Goal: Transaction & Acquisition: Purchase product/service

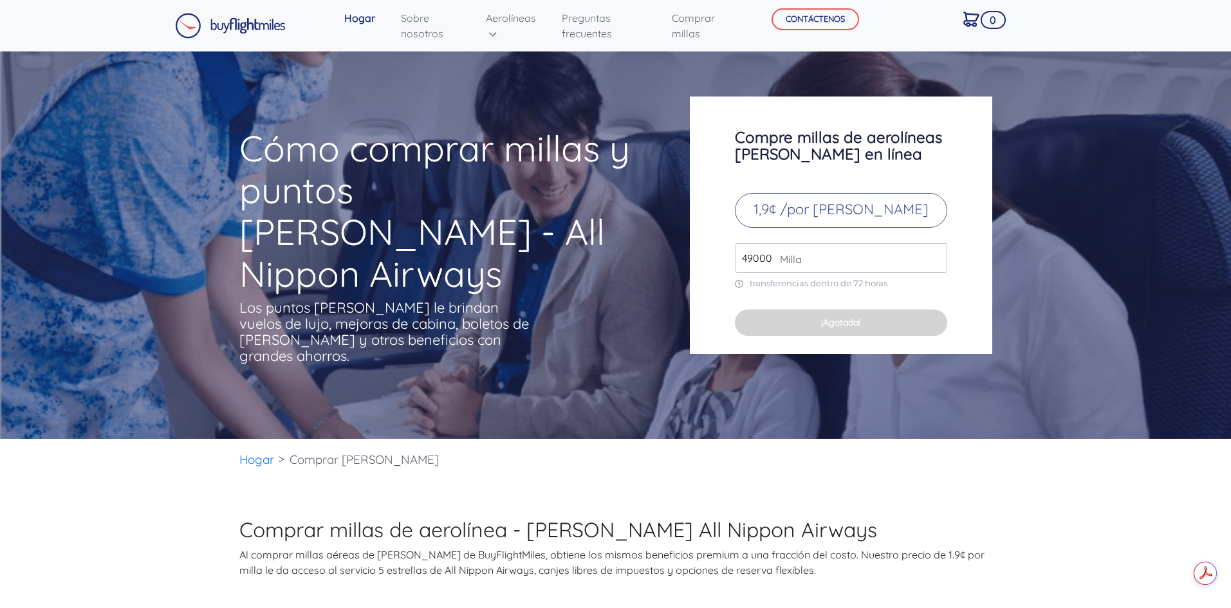
click at [872, 218] on font "1,9¢ /por [PERSON_NAME]" at bounding box center [840, 209] width 175 height 18
click at [822, 271] on input "49000" at bounding box center [841, 258] width 212 height 30
click at [936, 273] on input "49000" at bounding box center [841, 258] width 212 height 30
click at [934, 263] on input "50000" at bounding box center [841, 258] width 212 height 30
click at [934, 263] on input "51000" at bounding box center [841, 258] width 212 height 30
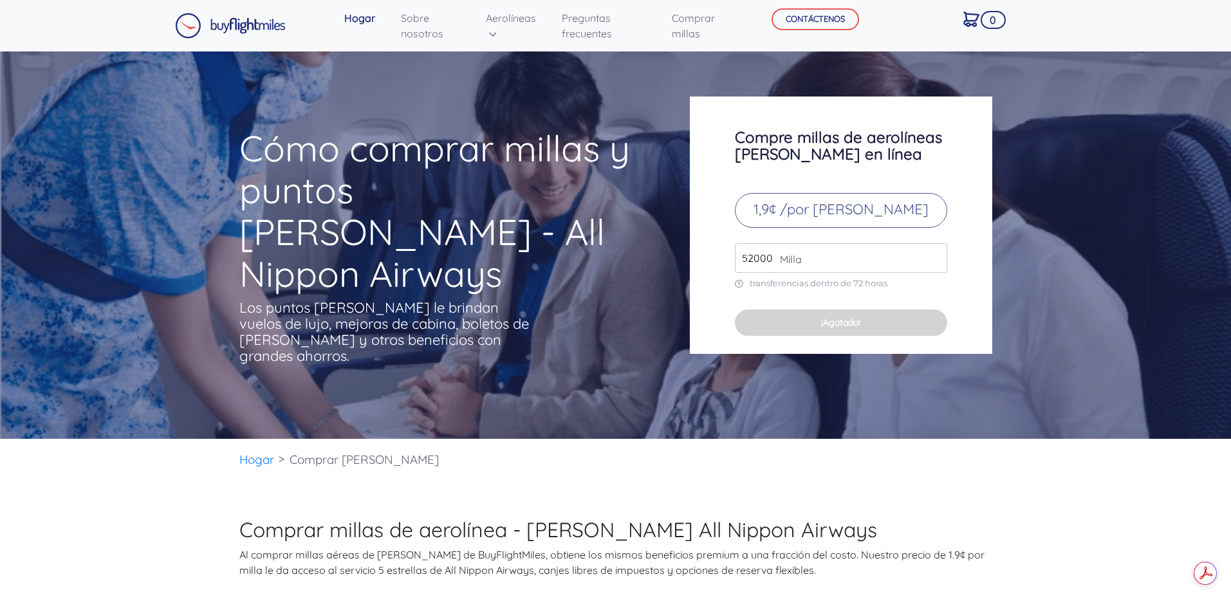
click at [934, 263] on input "52000" at bounding box center [841, 258] width 212 height 30
click at [934, 263] on input "53000" at bounding box center [841, 258] width 212 height 30
click at [934, 263] on input "54000" at bounding box center [841, 258] width 212 height 30
click at [934, 272] on input "53000" at bounding box center [841, 258] width 212 height 30
click at [934, 272] on input "52000" at bounding box center [841, 258] width 212 height 30
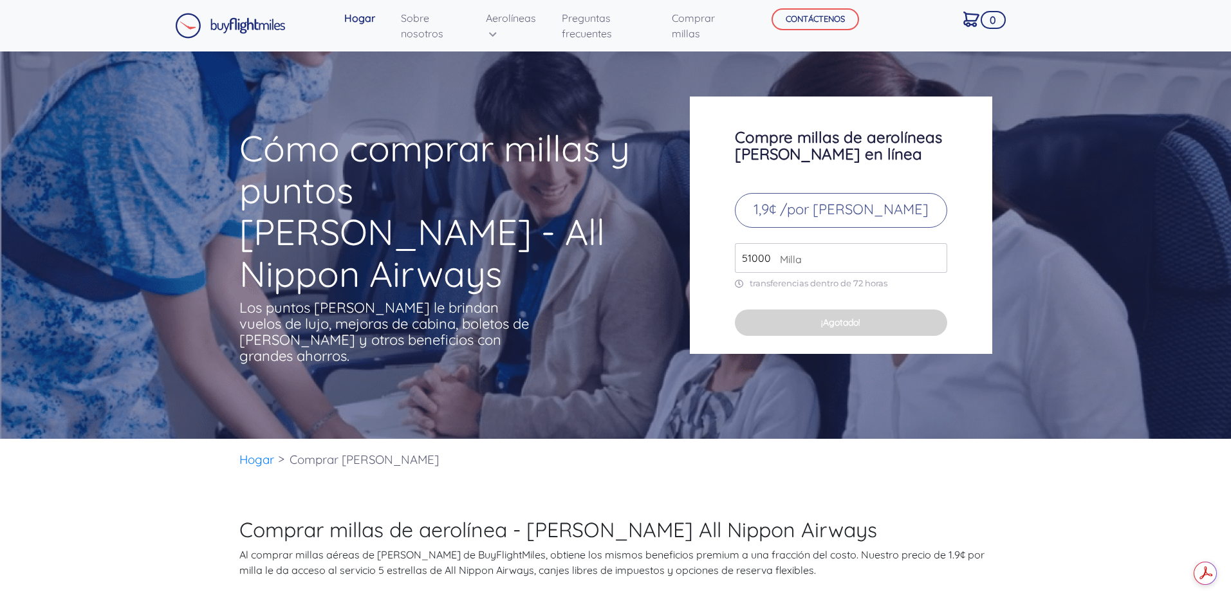
click at [934, 272] on input "51000" at bounding box center [841, 258] width 212 height 30
click at [934, 272] on input "50000" at bounding box center [841, 258] width 212 height 30
type input "49000"
click at [934, 272] on input "49000" at bounding box center [841, 258] width 212 height 30
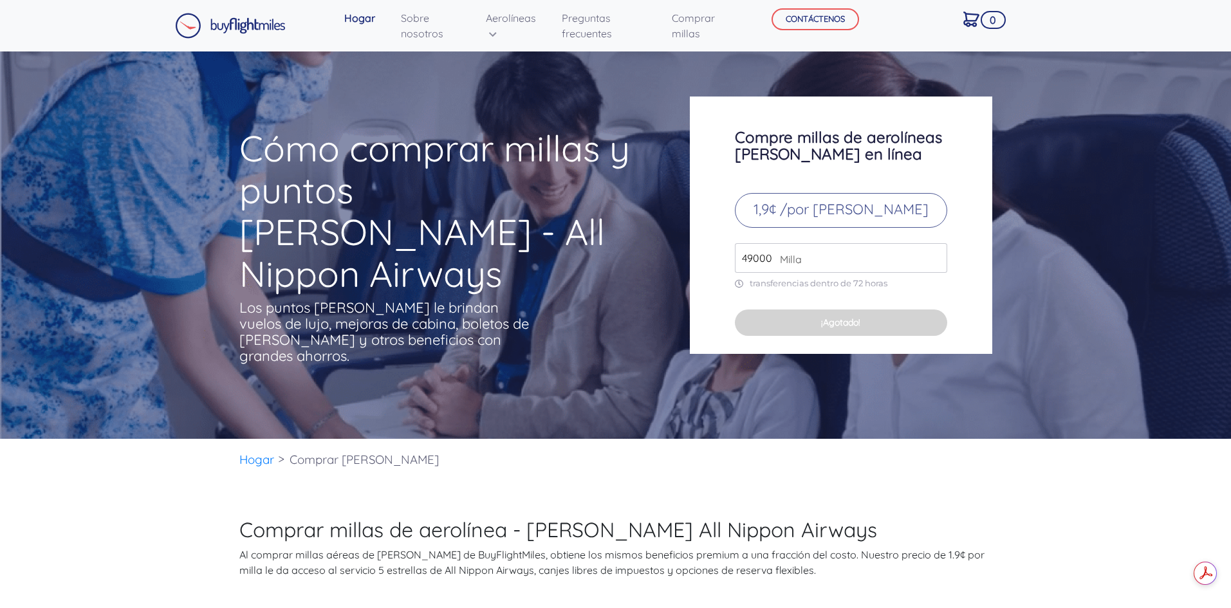
click at [934, 272] on input "49000" at bounding box center [841, 258] width 212 height 30
click at [864, 271] on input "49000" at bounding box center [841, 258] width 212 height 30
click at [840, 336] on button "¡Agotado!" at bounding box center [841, 322] width 212 height 26
click at [852, 218] on font "1,9¢ /por [PERSON_NAME]" at bounding box center [840, 209] width 175 height 18
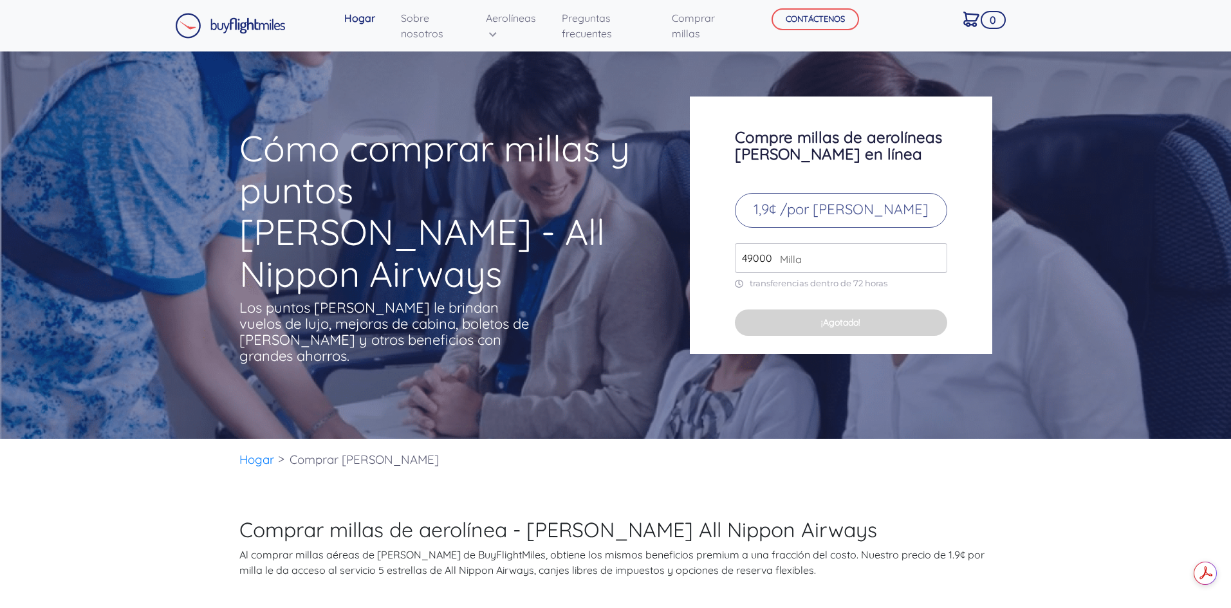
click at [810, 273] on input "49000" at bounding box center [841, 258] width 212 height 30
click at [794, 288] on font "transferencias dentro de 72 horas" at bounding box center [819, 283] width 138 height 10
click at [797, 218] on font "1,9¢ /por [PERSON_NAME]" at bounding box center [840, 209] width 175 height 18
click at [819, 271] on input "49000" at bounding box center [841, 258] width 212 height 30
click at [936, 273] on input "49000" at bounding box center [841, 258] width 212 height 30
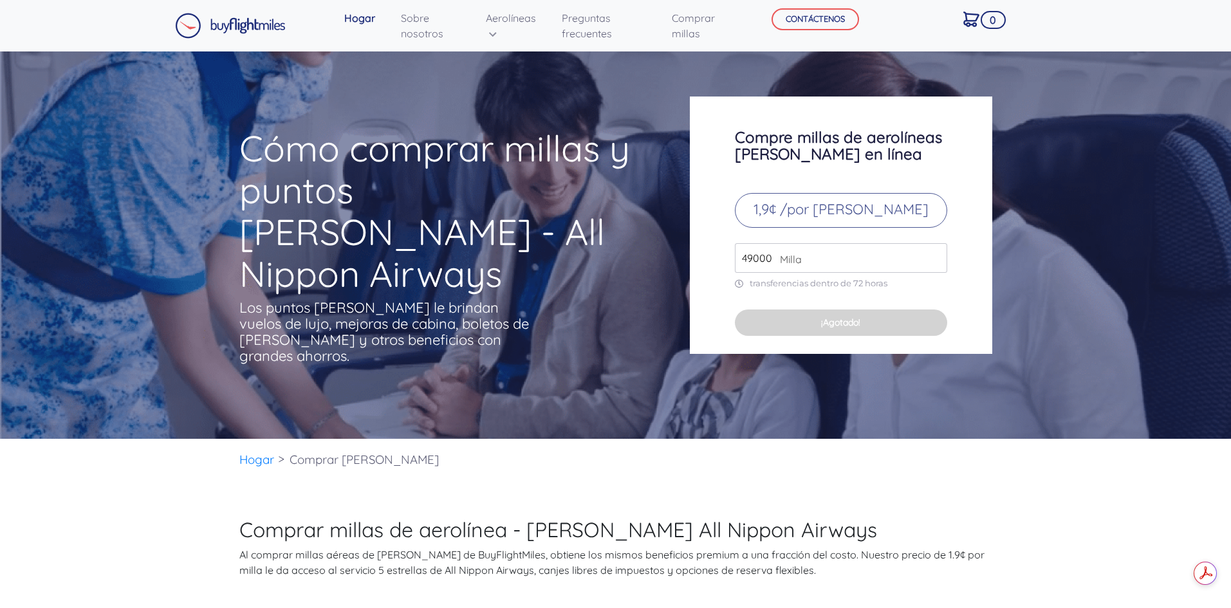
click at [936, 273] on input "49000" at bounding box center [841, 258] width 212 height 30
click at [863, 288] on font "transferencias dentro de 72 horas" at bounding box center [819, 283] width 138 height 10
click at [848, 328] on font "¡Agotado!" at bounding box center [840, 323] width 39 height 12
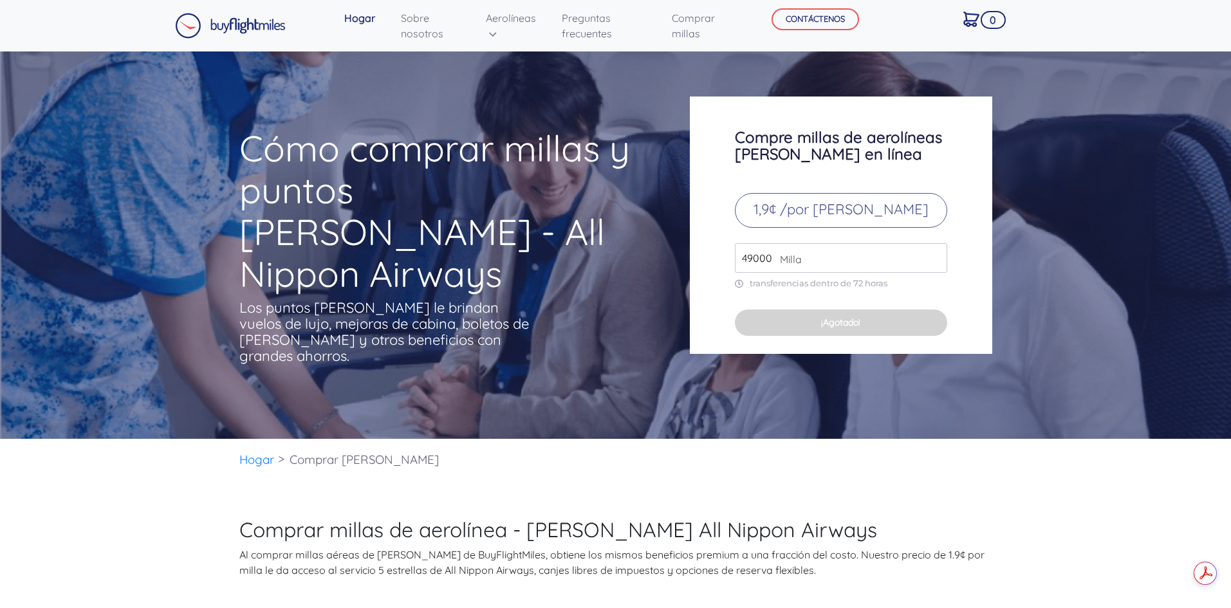
click at [244, 28] on img at bounding box center [230, 26] width 111 height 26
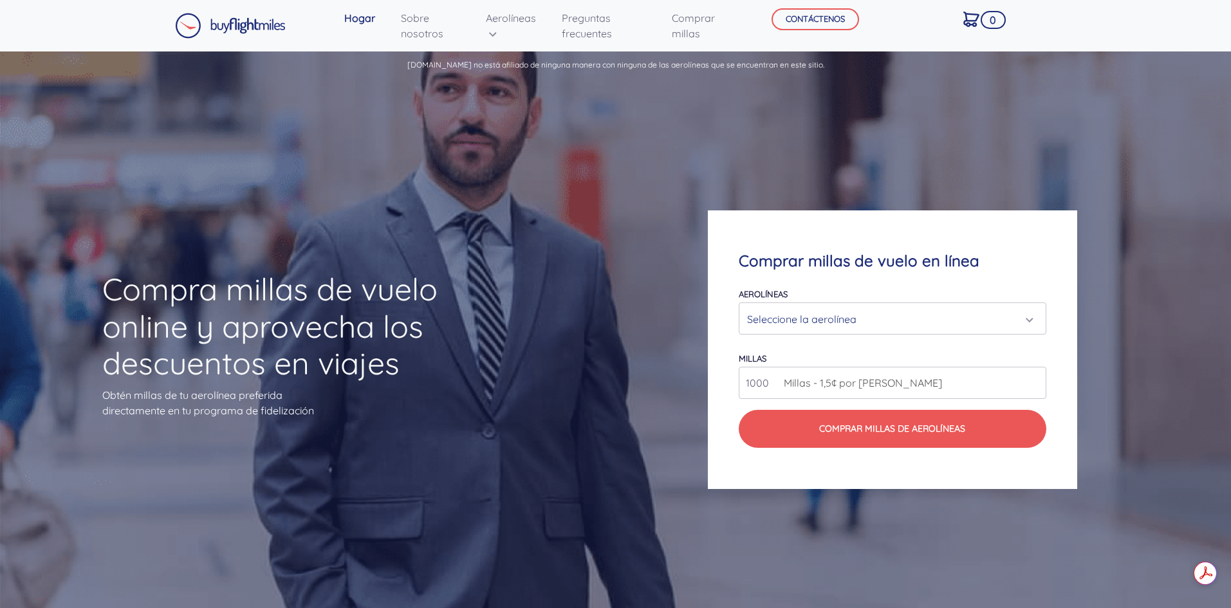
click at [806, 321] on font "Seleccione la aerolínea" at bounding box center [801, 319] width 109 height 13
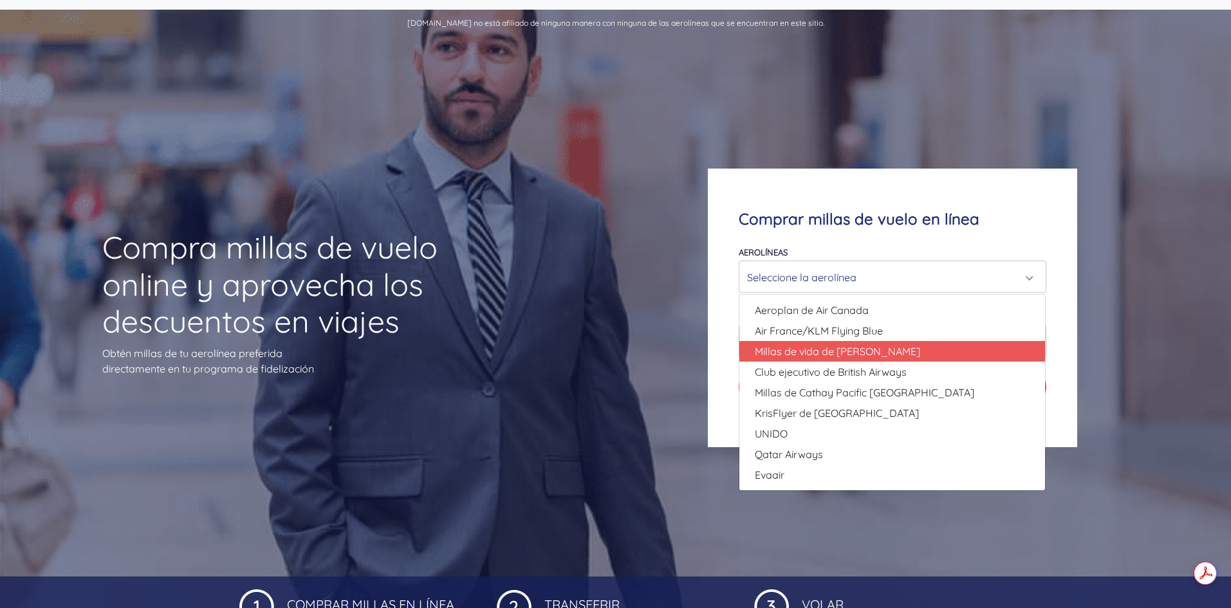
scroll to position [64, 0]
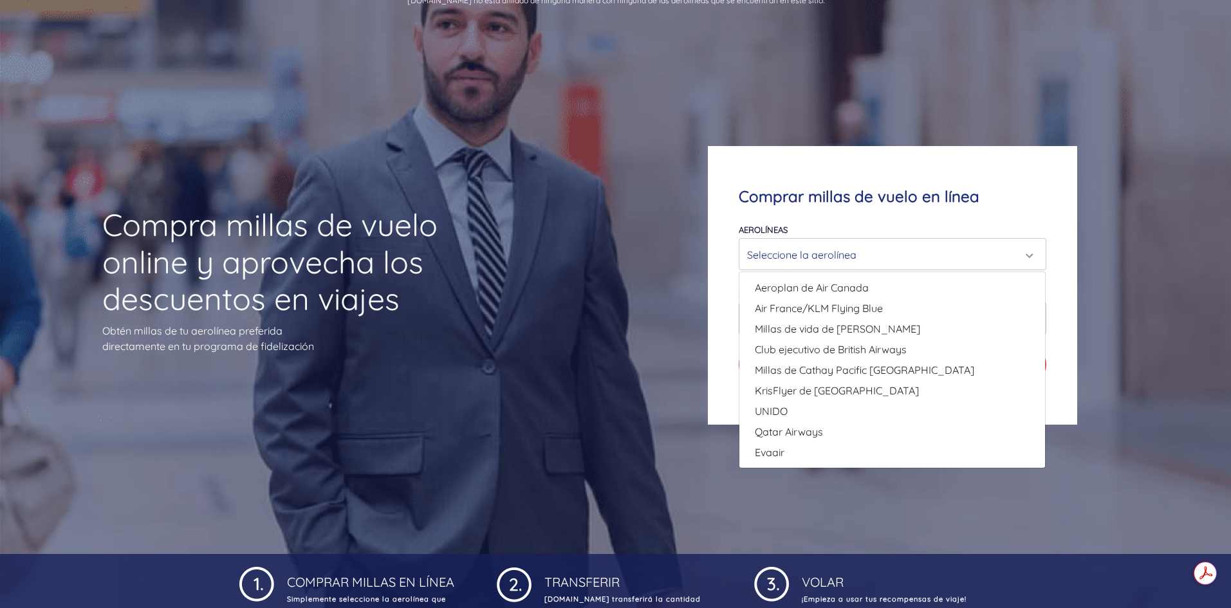
click at [853, 255] on font "Seleccione la aerolínea" at bounding box center [801, 254] width 109 height 13
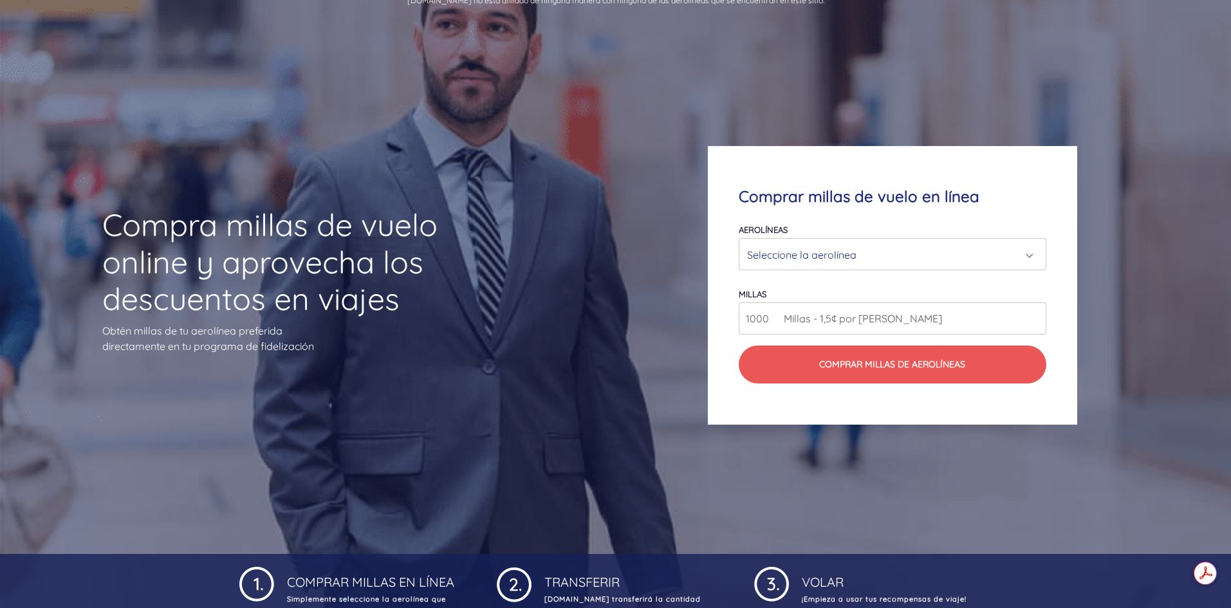
click at [764, 253] on font "Seleccione la aerolínea" at bounding box center [801, 254] width 109 height 13
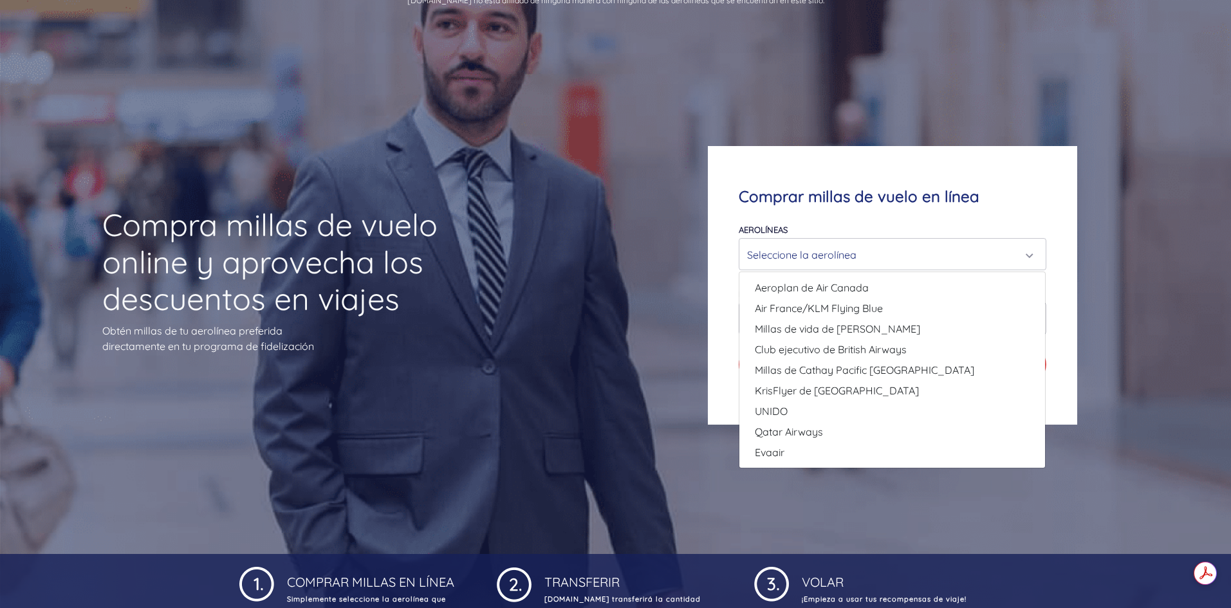
click at [562, 399] on div "Compra millas de vuelo online y aprovecha los descuentos en viajes Obtén millas…" at bounding box center [615, 285] width 1231 height 537
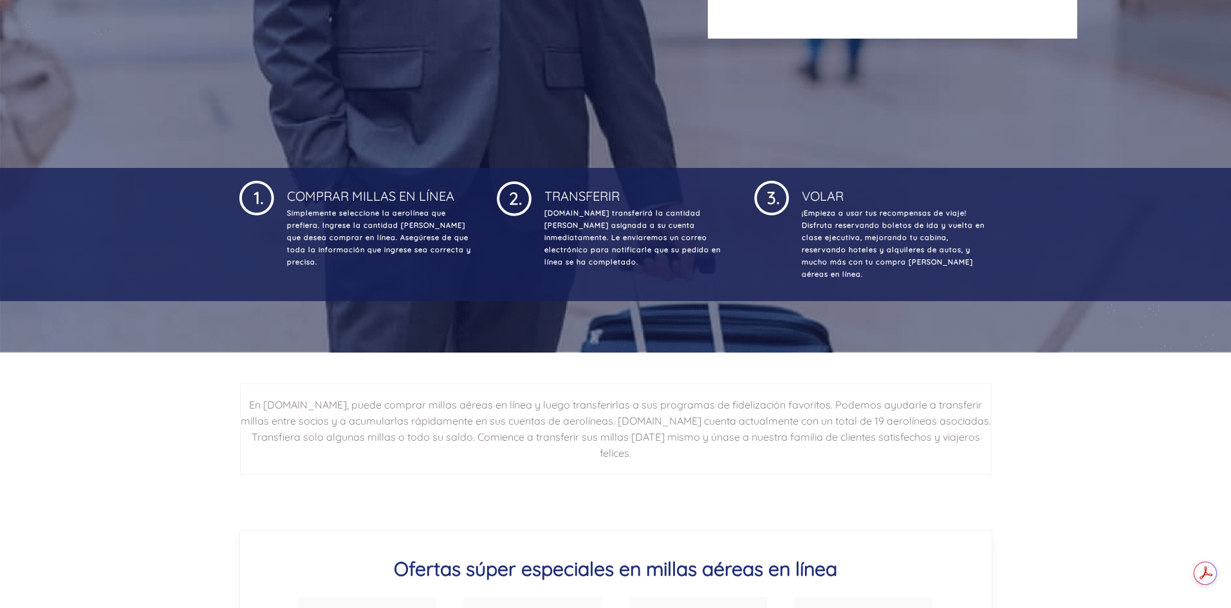
scroll to position [708, 0]
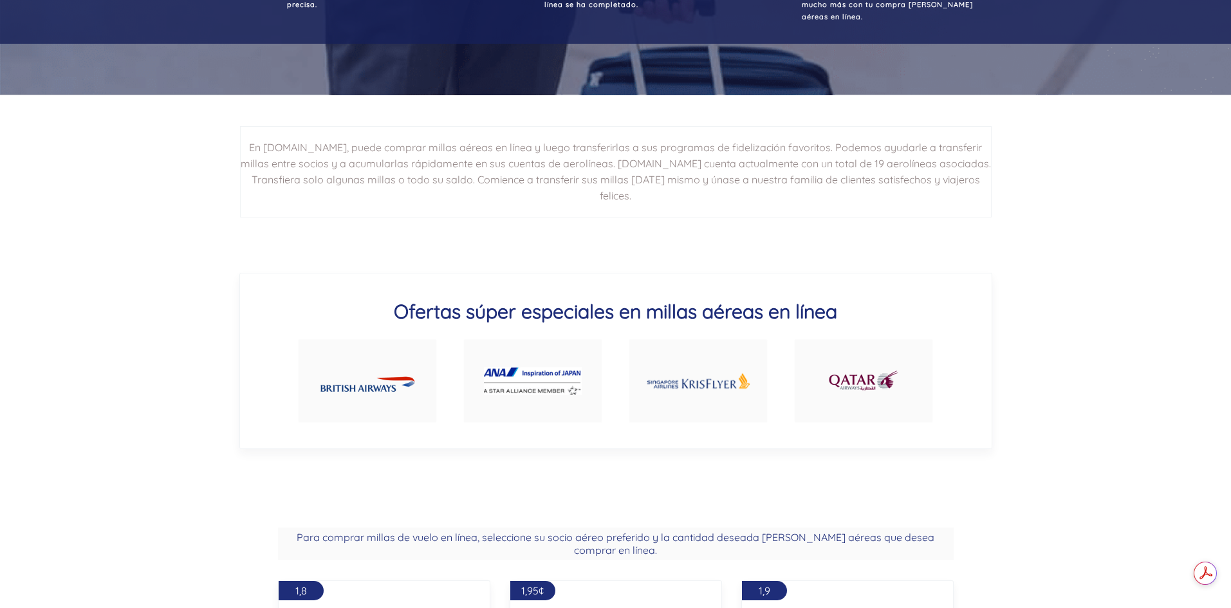
click at [539, 371] on img at bounding box center [533, 381] width 98 height 28
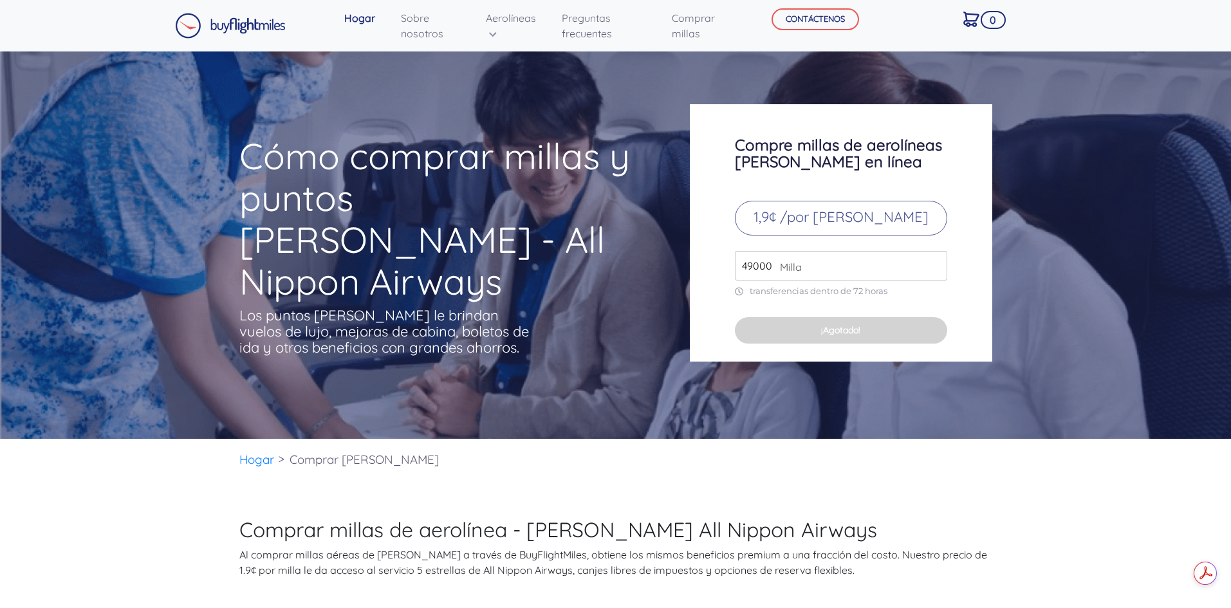
click at [854, 221] on font "1,9¢ /por [PERSON_NAME]" at bounding box center [840, 217] width 175 height 18
click at [833, 152] on font "Compre millas de aerolíneas [PERSON_NAME] en línea" at bounding box center [838, 153] width 207 height 36
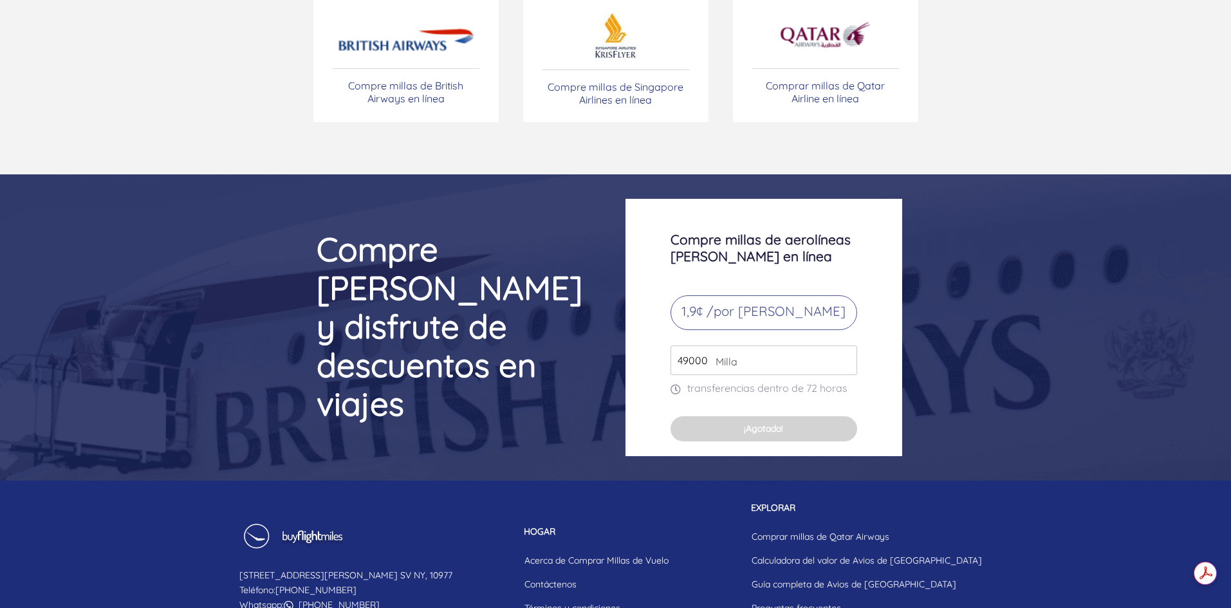
scroll to position [5473, 0]
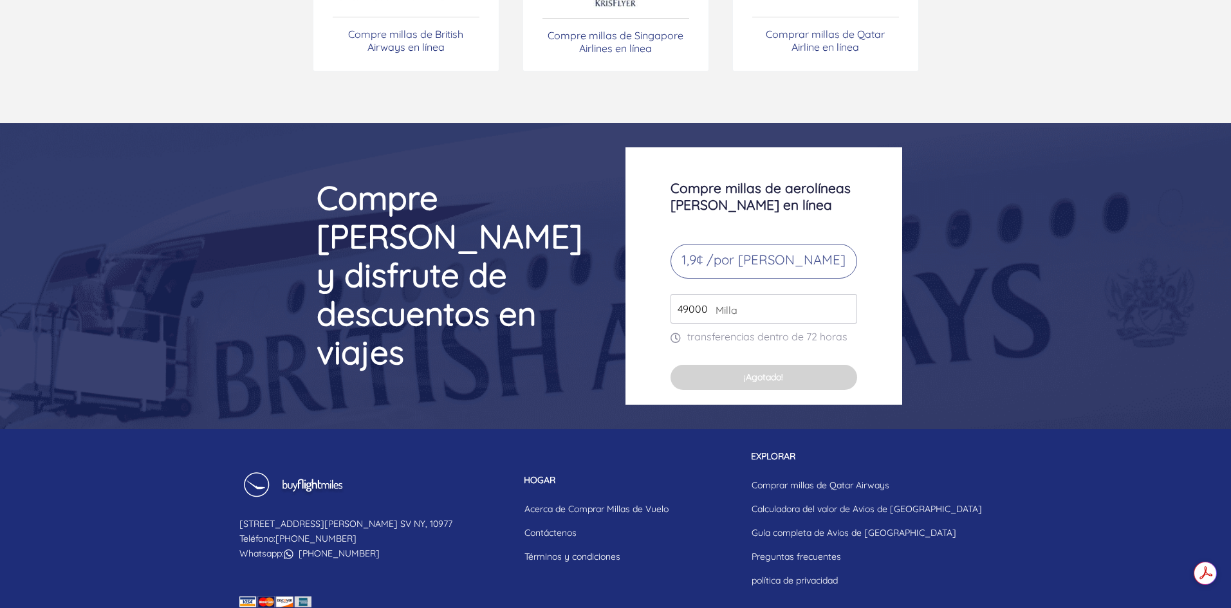
click at [387, 243] on font "Compre [PERSON_NAME] y disfrute de descuentos en viajes" at bounding box center [450, 275] width 266 height 196
click at [733, 244] on p "1,9¢ /por [PERSON_NAME]" at bounding box center [763, 261] width 187 height 35
click at [729, 252] on font "1,9¢ /por [PERSON_NAME]" at bounding box center [763, 260] width 164 height 16
click at [731, 252] on font "1,9¢ /por [PERSON_NAME]" at bounding box center [763, 260] width 164 height 16
drag, startPoint x: 741, startPoint y: 205, endPoint x: 753, endPoint y: 206, distance: 11.7
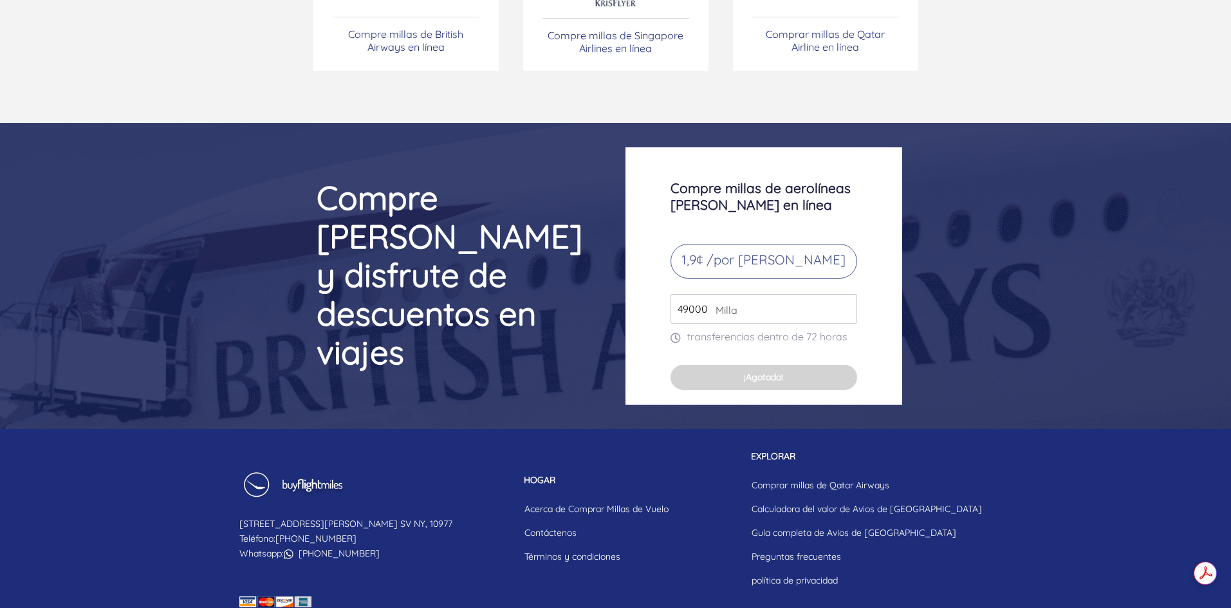
click at [749, 252] on font "1,9¢ /por milla" at bounding box center [763, 260] width 164 height 16
click at [783, 252] on font "1,9¢ /por milla" at bounding box center [763, 260] width 164 height 16
click at [840, 244] on p "1,9¢ /por milla" at bounding box center [763, 261] width 187 height 35
click at [761, 294] on input "49000" at bounding box center [763, 309] width 187 height 30
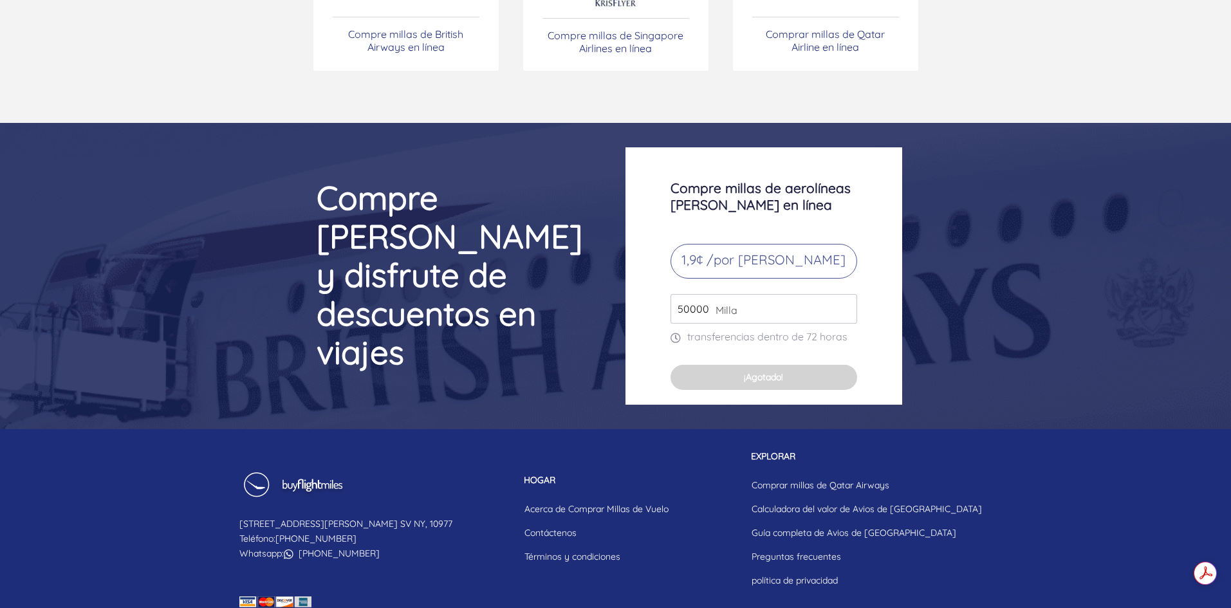
click at [844, 294] on input "50000" at bounding box center [763, 309] width 187 height 30
click at [844, 294] on input "51000" at bounding box center [763, 309] width 187 height 30
click at [844, 294] on input "52000" at bounding box center [763, 309] width 187 height 30
click at [844, 294] on input "53000" at bounding box center [763, 309] width 187 height 30
click at [844, 294] on input "54000" at bounding box center [763, 309] width 187 height 30
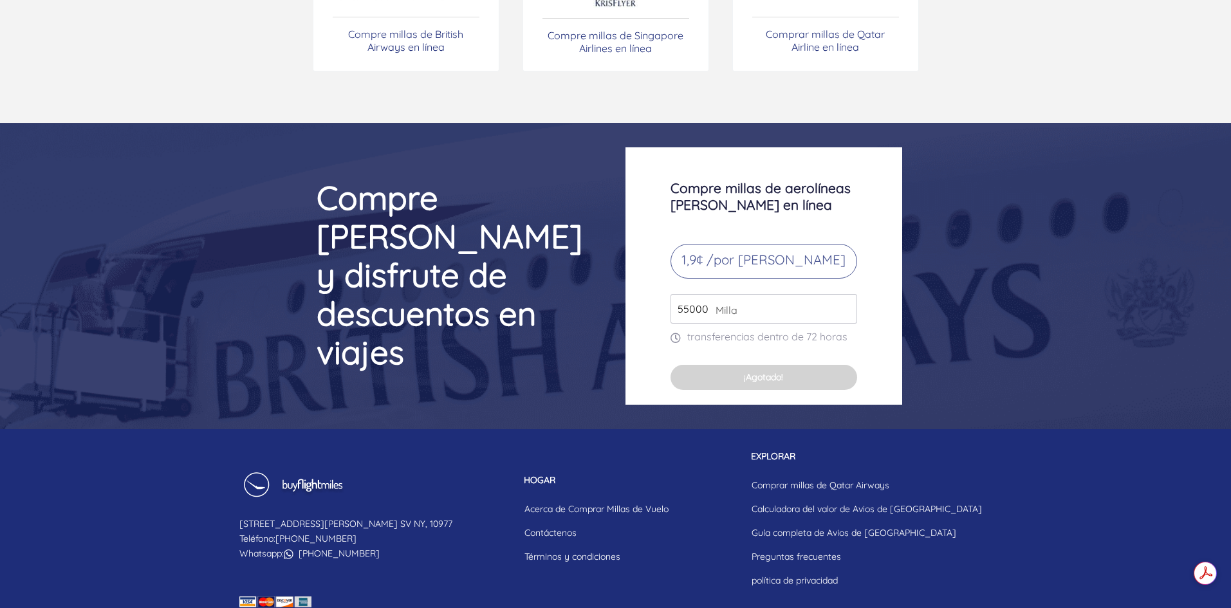
click at [844, 294] on input "55000" at bounding box center [763, 309] width 187 height 30
click at [844, 294] on input "56000" at bounding box center [763, 309] width 187 height 30
click at [844, 294] on input "57000" at bounding box center [763, 309] width 187 height 30
click at [844, 294] on input "58000" at bounding box center [763, 309] width 187 height 30
click at [844, 294] on input "59000" at bounding box center [763, 309] width 187 height 30
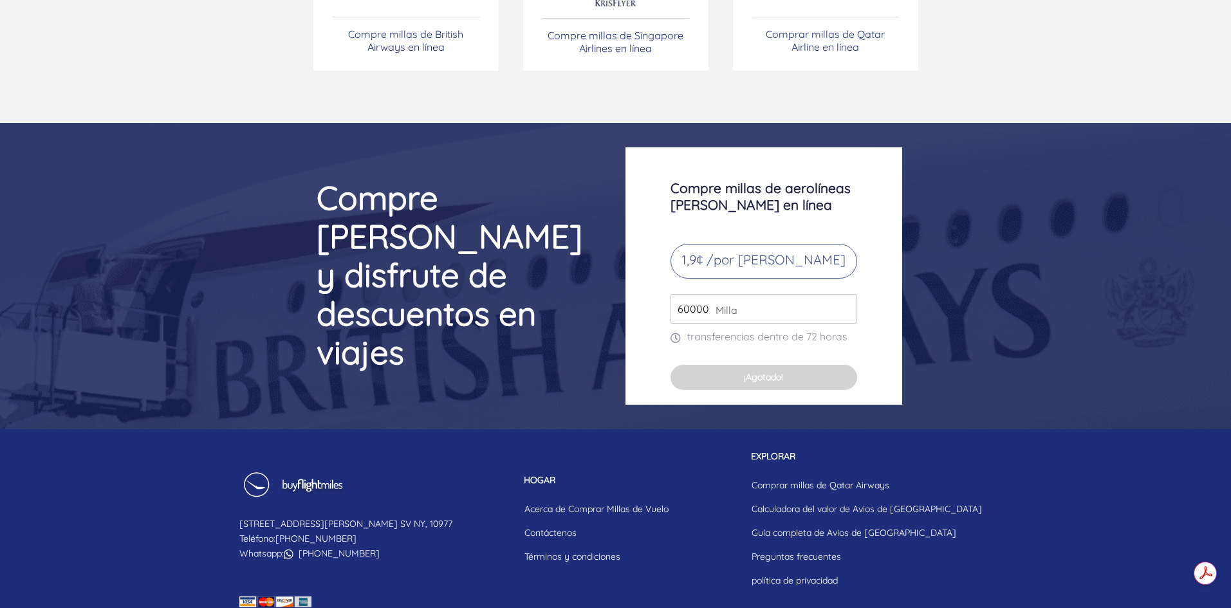
click at [844, 294] on input "60000" at bounding box center [763, 309] width 187 height 30
click at [844, 294] on input "61000" at bounding box center [763, 309] width 187 height 30
click at [844, 294] on input "62000" at bounding box center [763, 309] width 187 height 30
click at [844, 294] on input "63000" at bounding box center [763, 309] width 187 height 30
click at [844, 294] on input "64000" at bounding box center [763, 309] width 187 height 30
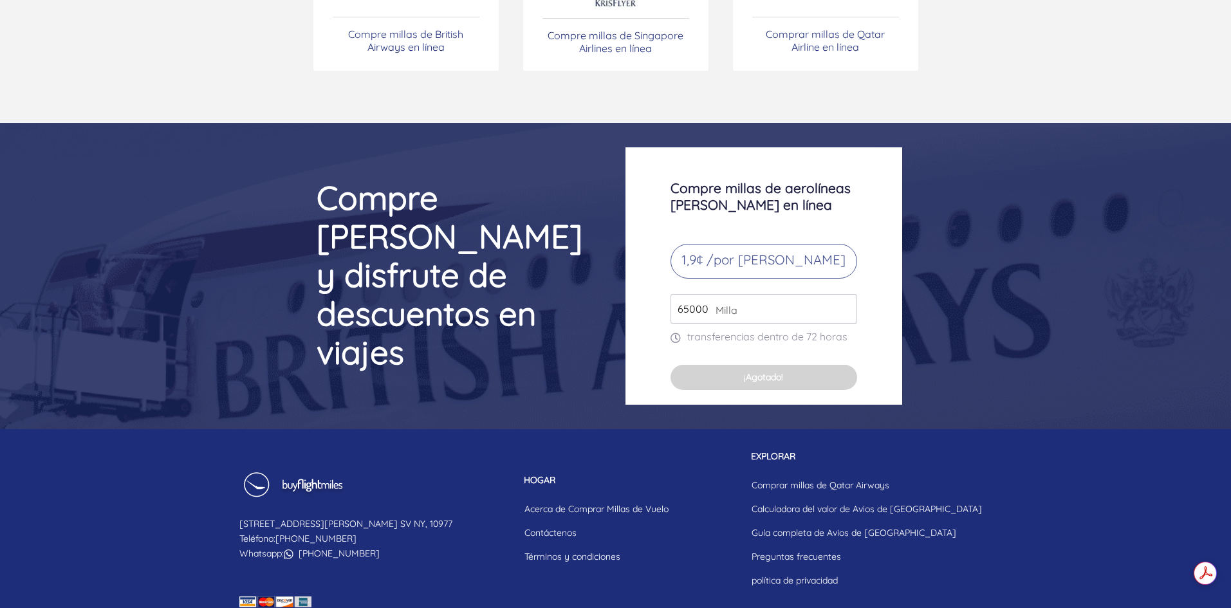
click at [844, 294] on input "65000" at bounding box center [763, 309] width 187 height 30
click at [844, 294] on input "66000" at bounding box center [763, 309] width 187 height 30
click at [845, 294] on input "67000" at bounding box center [763, 309] width 187 height 30
click at [845, 294] on input "68000" at bounding box center [763, 309] width 187 height 30
click at [845, 294] on input "69000" at bounding box center [763, 309] width 187 height 30
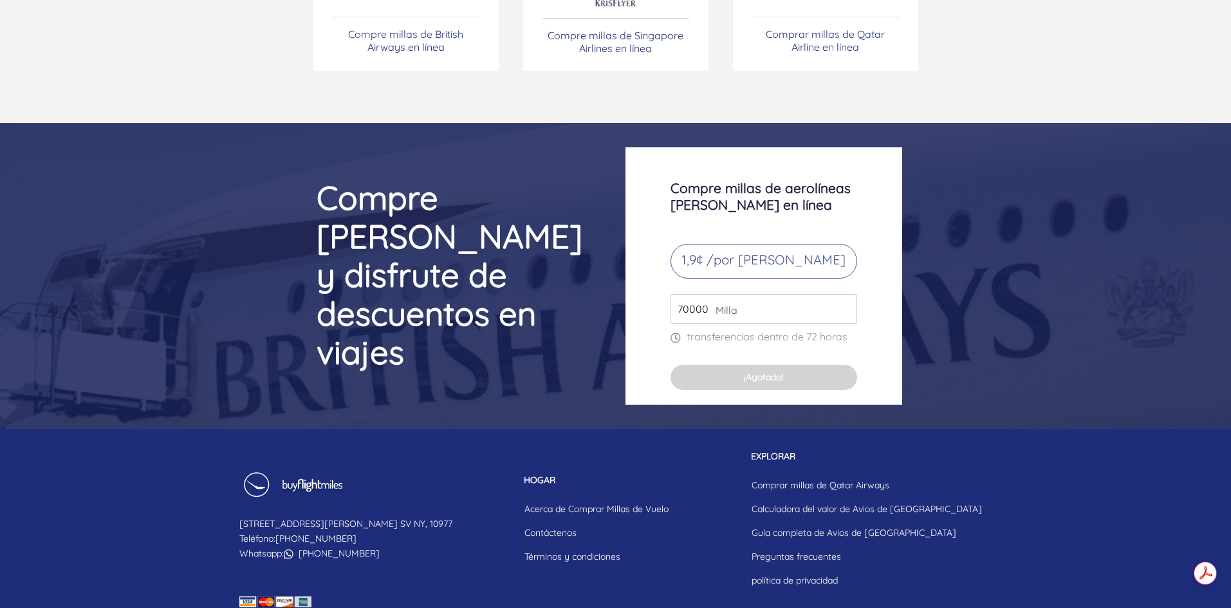
click at [845, 294] on input "70000" at bounding box center [763, 309] width 187 height 30
click at [845, 294] on input "71000" at bounding box center [763, 309] width 187 height 30
click at [845, 294] on input "72000" at bounding box center [763, 309] width 187 height 30
click at [845, 294] on input "73000" at bounding box center [763, 309] width 187 height 30
click at [845, 294] on input "74000" at bounding box center [763, 309] width 187 height 30
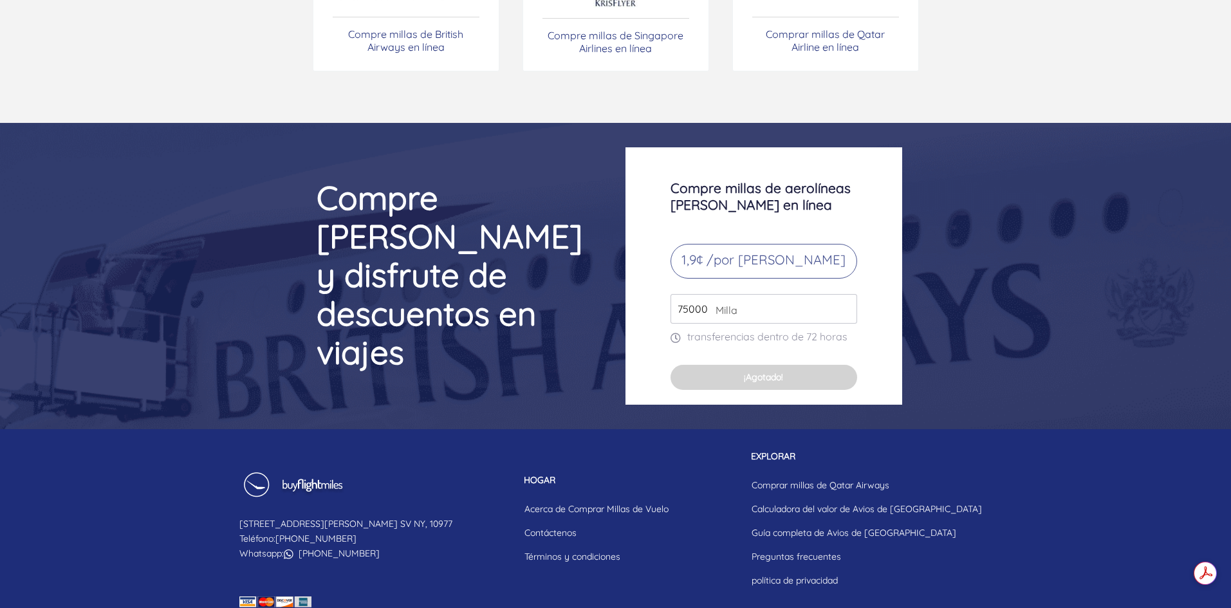
click at [845, 294] on input "75000" at bounding box center [763, 309] width 187 height 30
click at [845, 294] on input "76000" at bounding box center [763, 309] width 187 height 30
click at [845, 294] on input "77000" at bounding box center [763, 309] width 187 height 30
click at [845, 294] on input "78000" at bounding box center [763, 309] width 187 height 30
click at [842, 294] on input "77000" at bounding box center [763, 309] width 187 height 30
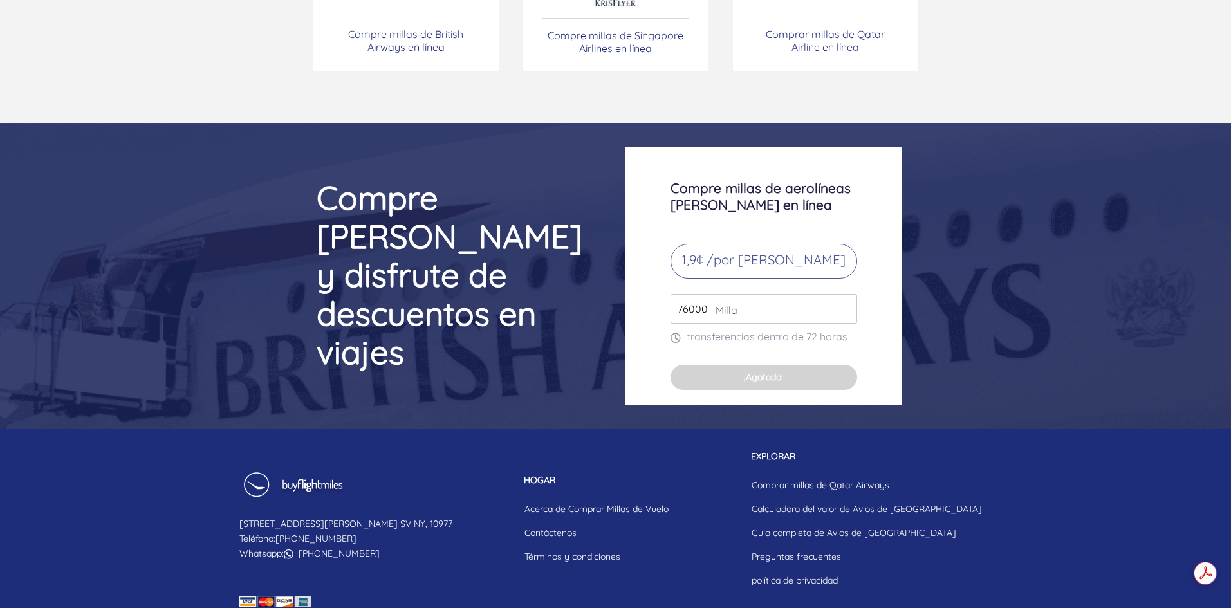
click at [842, 294] on input "76000" at bounding box center [763, 309] width 187 height 30
click at [842, 294] on input "75000" at bounding box center [763, 309] width 187 height 30
click at [842, 294] on input "74000" at bounding box center [763, 309] width 187 height 30
click at [842, 294] on input "73000" at bounding box center [763, 309] width 187 height 30
click at [842, 294] on input "72000" at bounding box center [763, 309] width 187 height 30
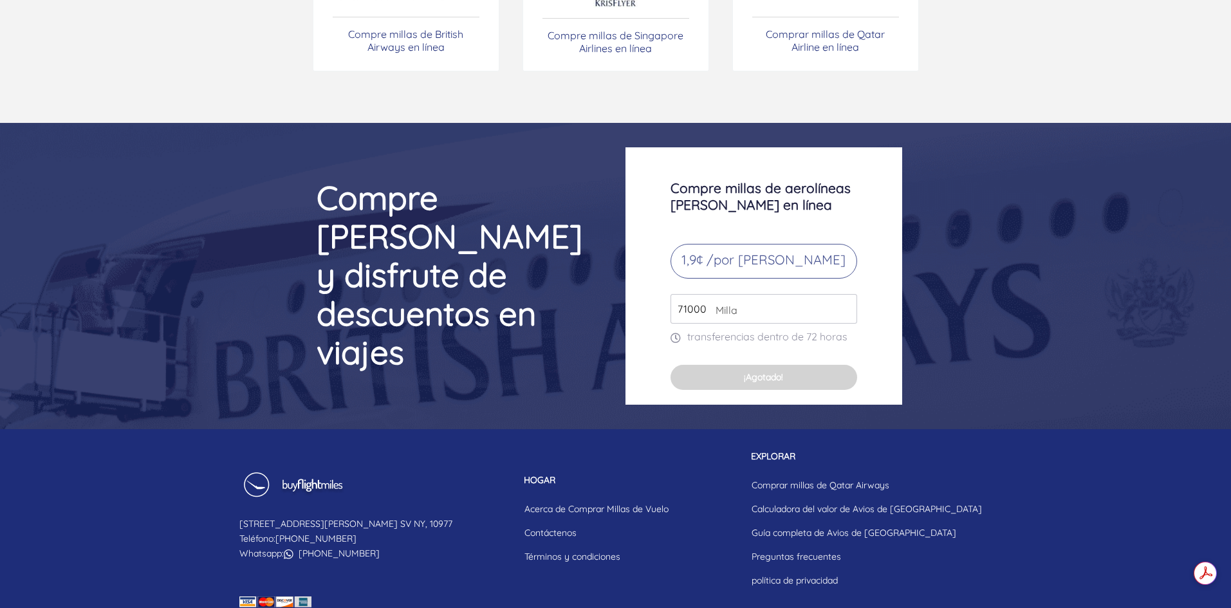
click at [842, 294] on input "71000" at bounding box center [763, 309] width 187 height 30
click at [842, 294] on input "70000" at bounding box center [763, 309] width 187 height 30
click at [842, 294] on input "69000" at bounding box center [763, 309] width 187 height 30
click at [842, 294] on input "68000" at bounding box center [763, 309] width 187 height 30
click at [842, 294] on input "67000" at bounding box center [763, 309] width 187 height 30
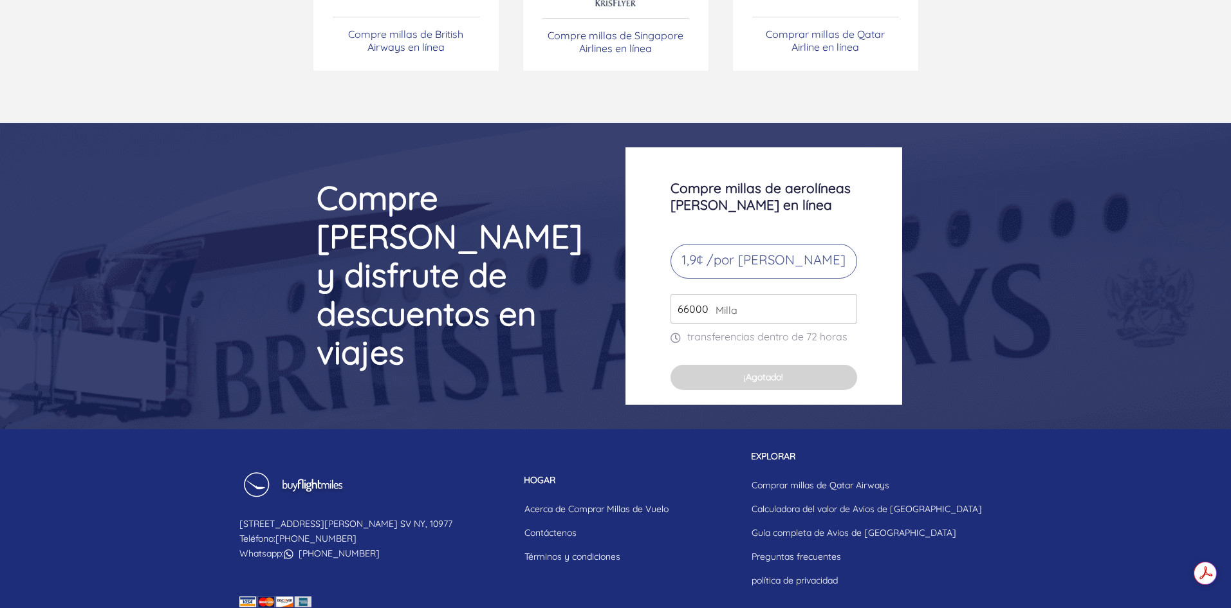
click at [842, 294] on input "66000" at bounding box center [763, 309] width 187 height 30
click at [842, 294] on input "65000" at bounding box center [763, 309] width 187 height 30
click at [842, 294] on input "64000" at bounding box center [763, 309] width 187 height 30
click at [842, 294] on input "63000" at bounding box center [763, 309] width 187 height 30
click at [842, 294] on input "62000" at bounding box center [763, 309] width 187 height 30
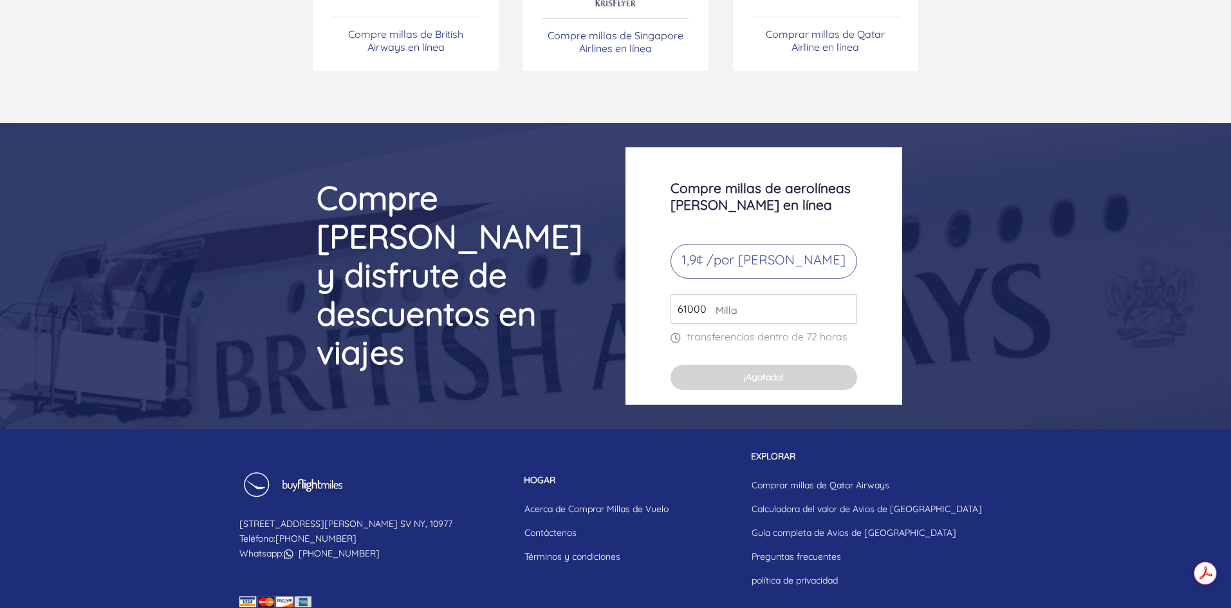
click at [842, 294] on input "61000" at bounding box center [763, 309] width 187 height 30
click at [842, 294] on input "60000" at bounding box center [763, 309] width 187 height 30
click at [842, 294] on input "59000" at bounding box center [763, 309] width 187 height 30
click at [842, 294] on input "58000" at bounding box center [763, 309] width 187 height 30
click at [842, 294] on input "57000" at bounding box center [763, 309] width 187 height 30
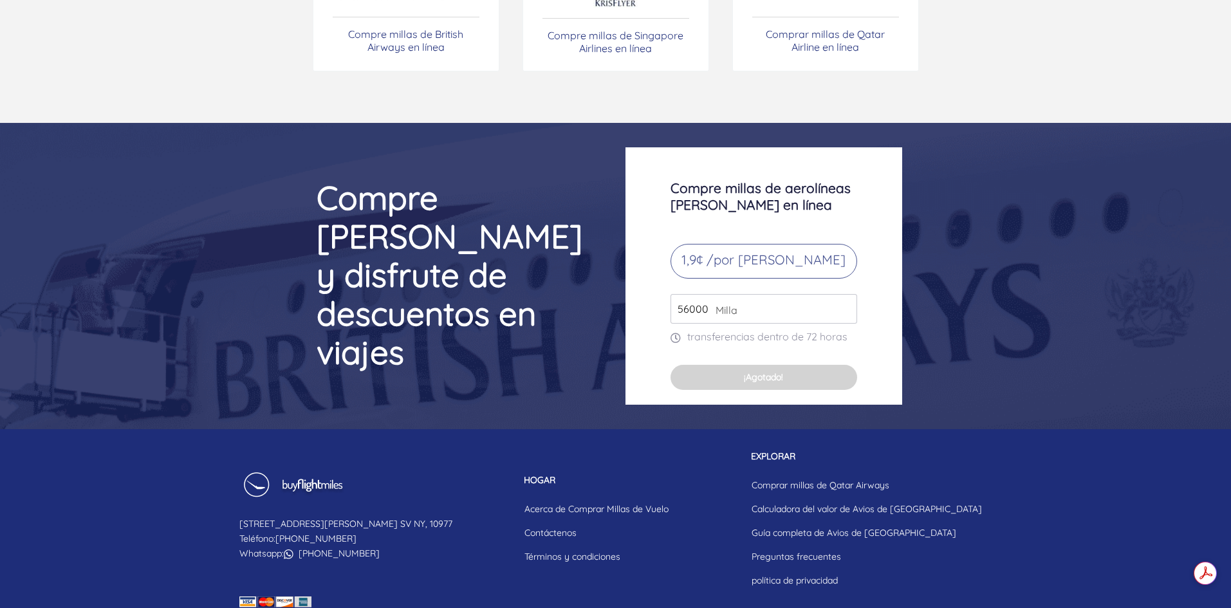
click at [846, 294] on input "56000" at bounding box center [763, 309] width 187 height 30
click at [846, 294] on input "55000" at bounding box center [763, 309] width 187 height 30
click at [846, 294] on input "54000" at bounding box center [763, 309] width 187 height 30
click at [846, 294] on input "53000" at bounding box center [763, 309] width 187 height 30
type input "49000"
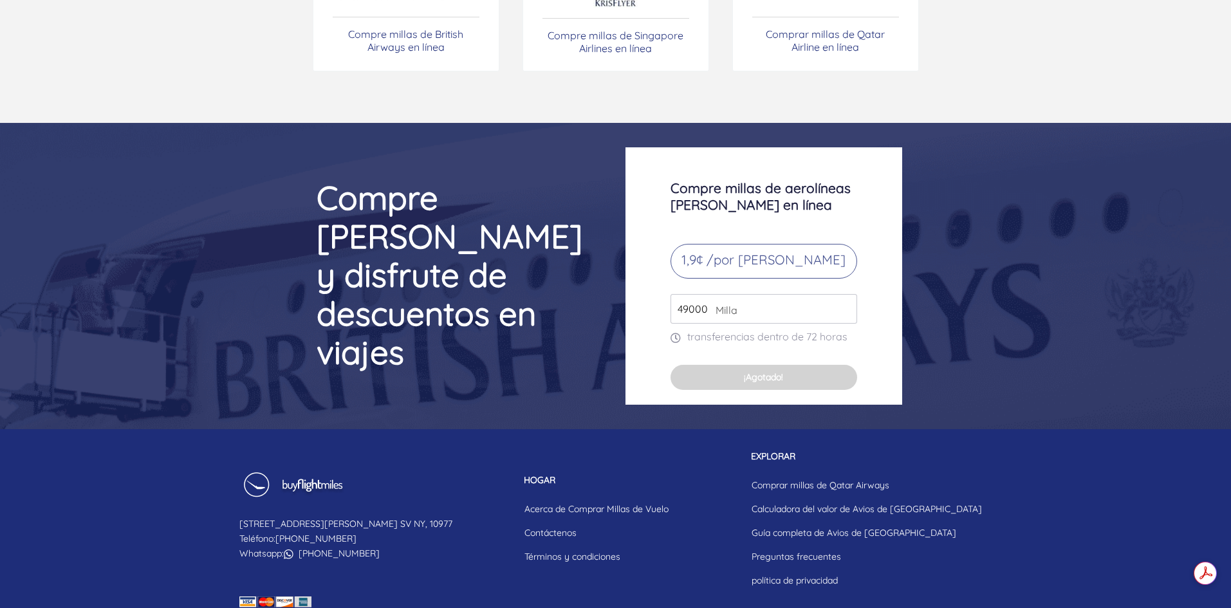
click at [846, 294] on input "49000" at bounding box center [763, 309] width 187 height 30
click at [794, 365] on button "¡Agotado!" at bounding box center [763, 377] width 187 height 24
click at [783, 371] on font "¡Agotado!" at bounding box center [763, 377] width 39 height 12
click at [776, 371] on font "¡Agotado!" at bounding box center [763, 377] width 39 height 12
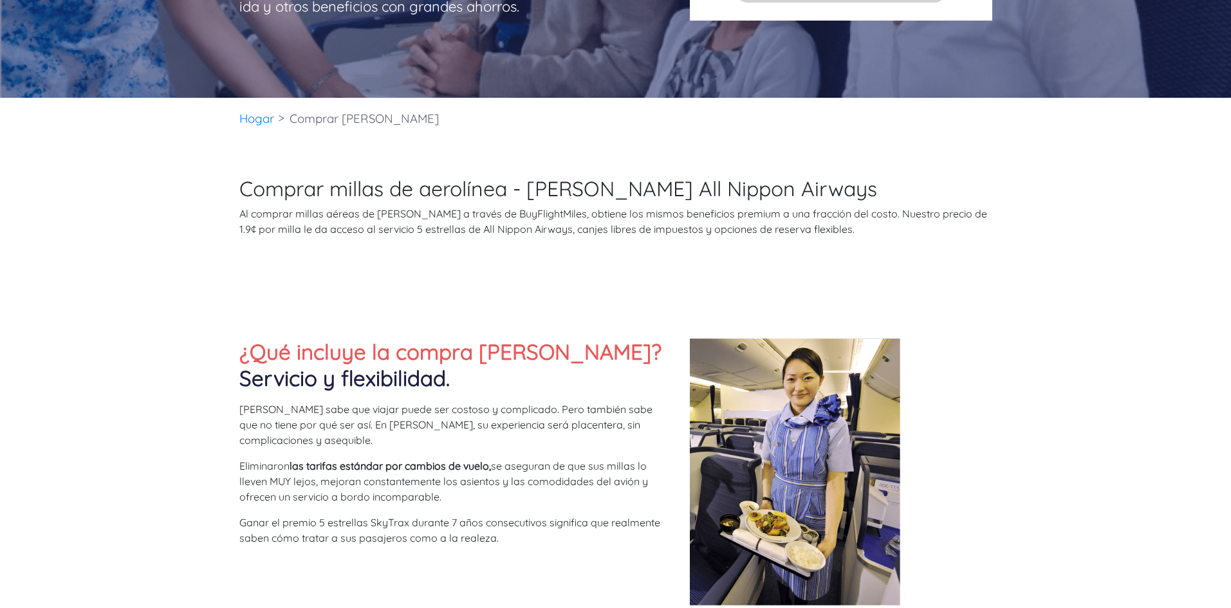
scroll to position [0, 0]
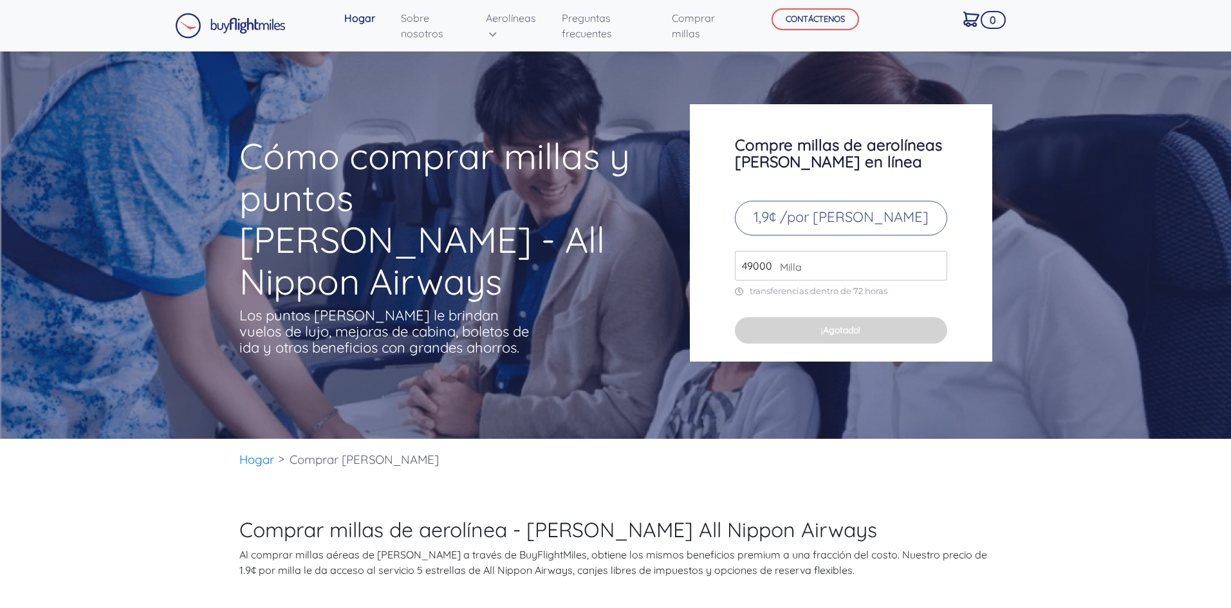
click at [241, 22] on img at bounding box center [230, 26] width 111 height 26
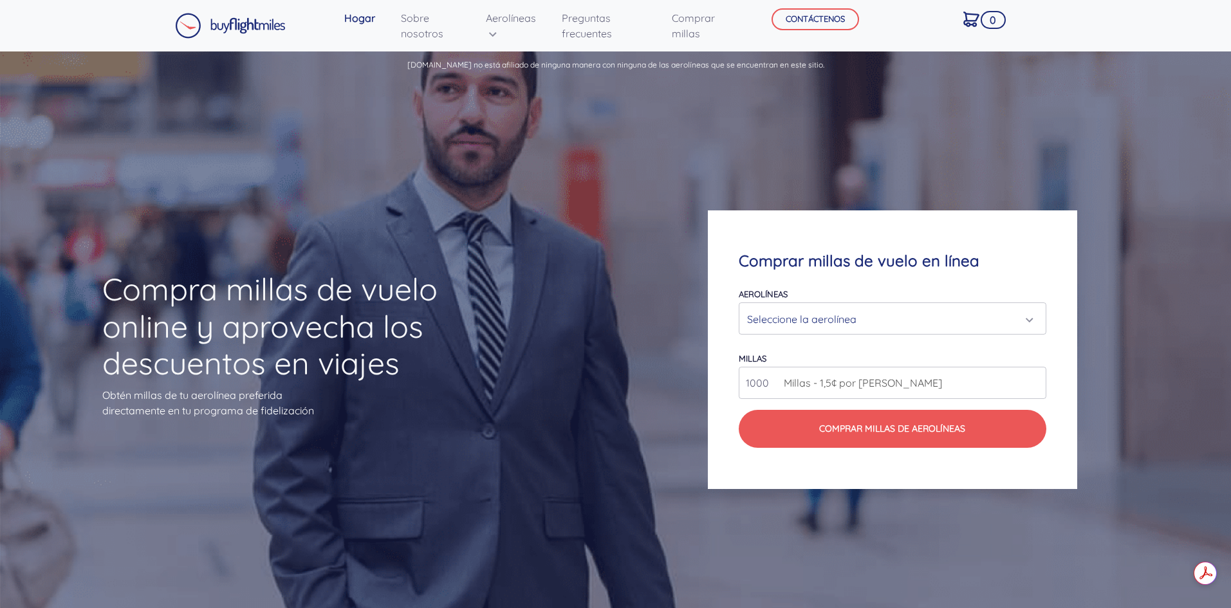
click at [1023, 319] on div "Seleccione la aerolínea" at bounding box center [888, 319] width 282 height 24
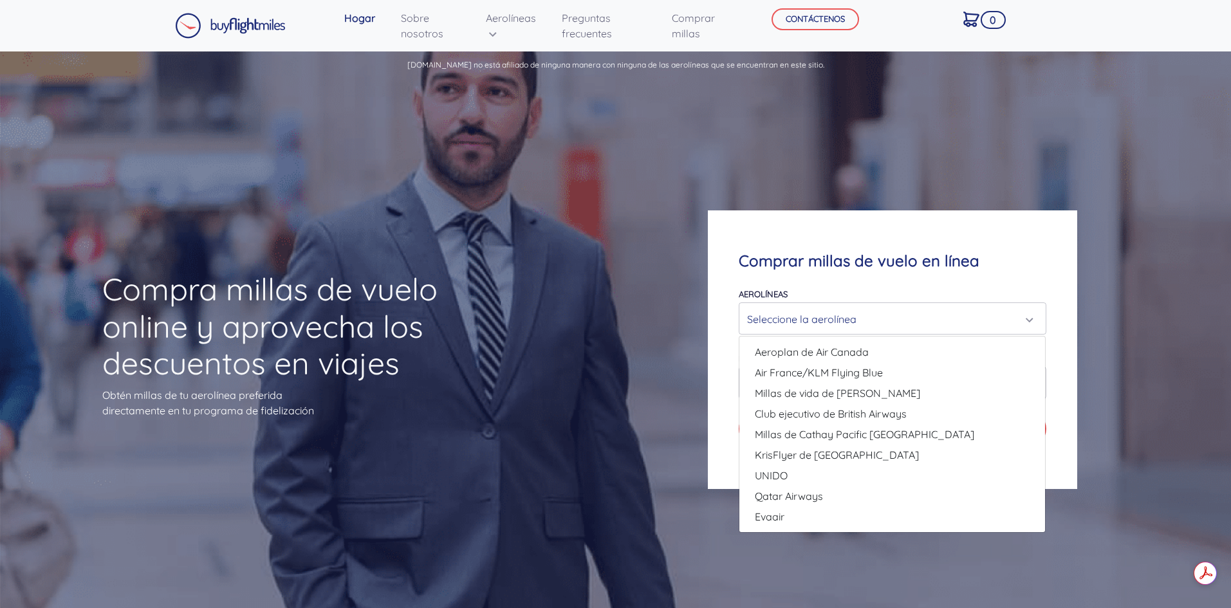
click at [944, 320] on div "Seleccione la aerolínea" at bounding box center [888, 319] width 282 height 24
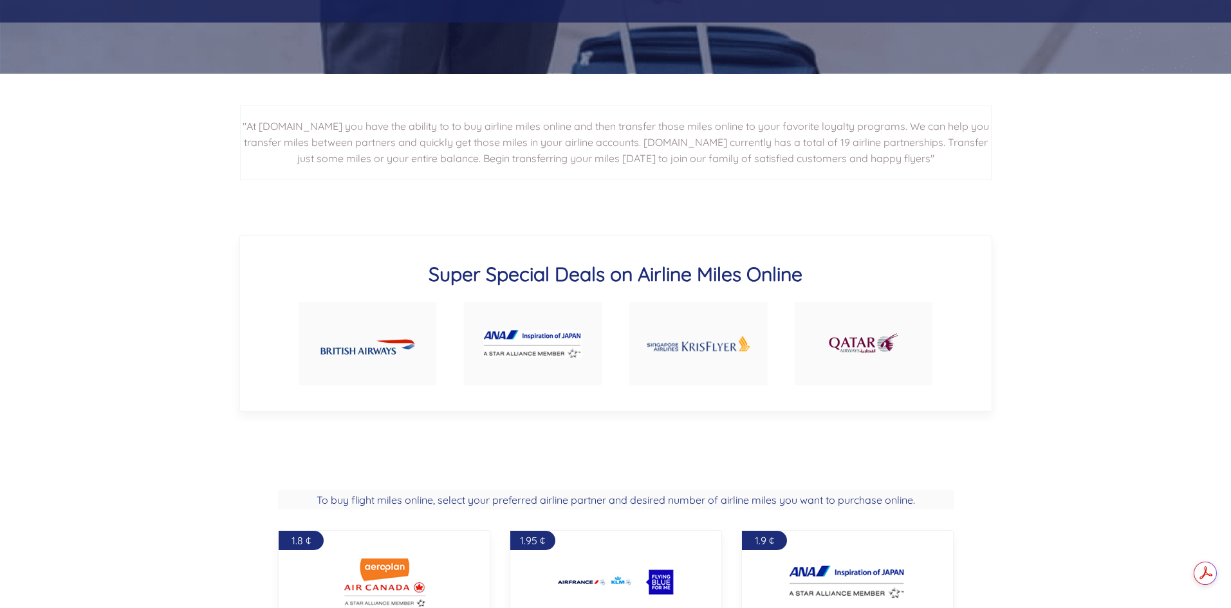
scroll to position [708, 0]
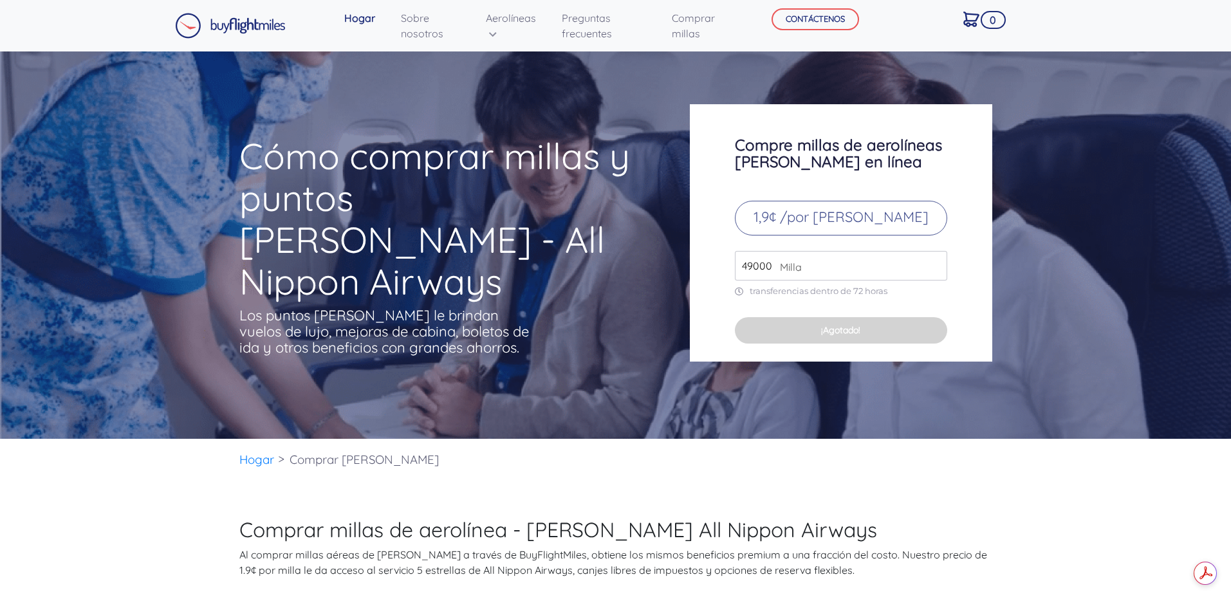
click at [790, 269] on font "Milla" at bounding box center [791, 267] width 22 height 13
click at [877, 295] on font "transferencias dentro de 72 horas" at bounding box center [819, 291] width 138 height 10
click at [840, 22] on font "CONTÁCTENOS" at bounding box center [815, 19] width 59 height 10
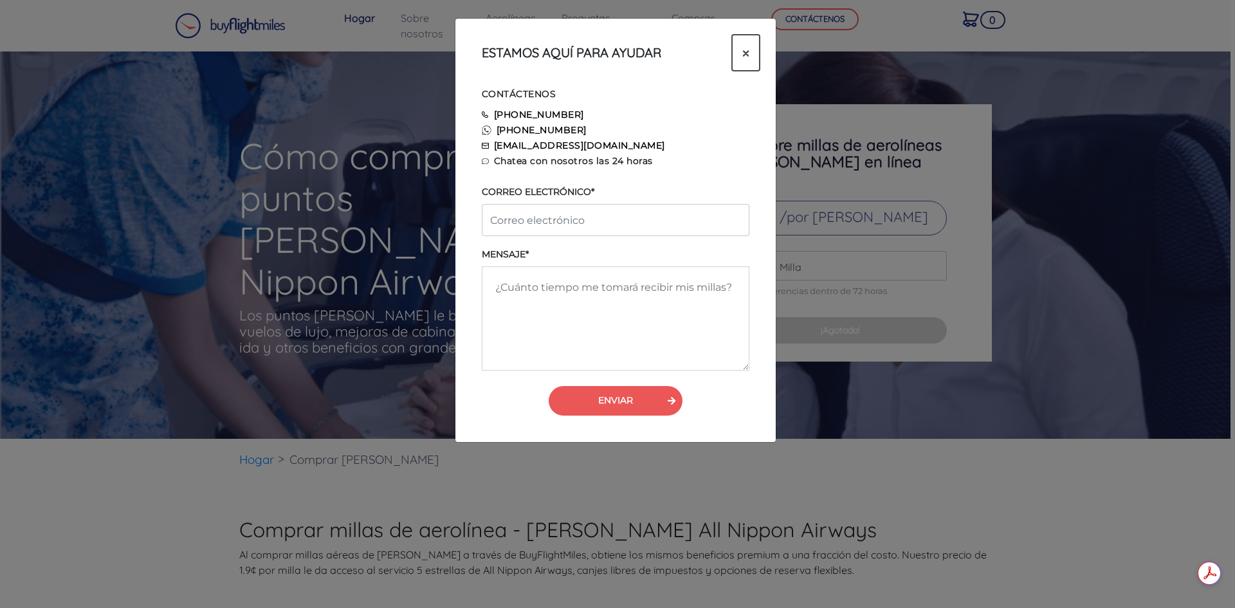
click at [741, 51] on button "×" at bounding box center [746, 53] width 28 height 36
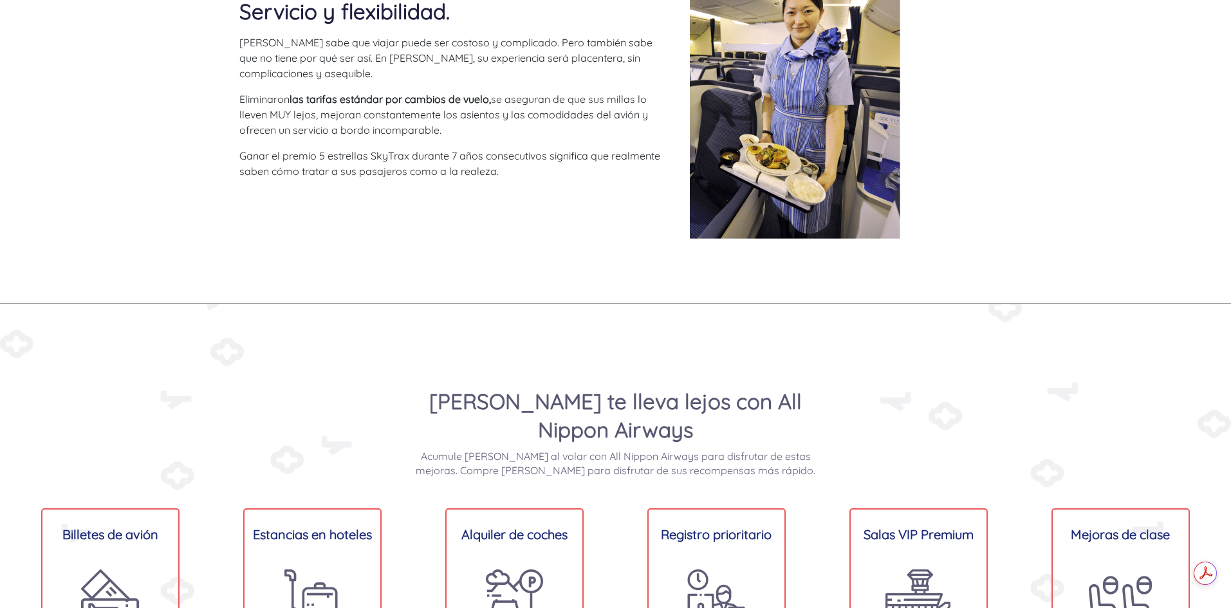
scroll to position [836, 0]
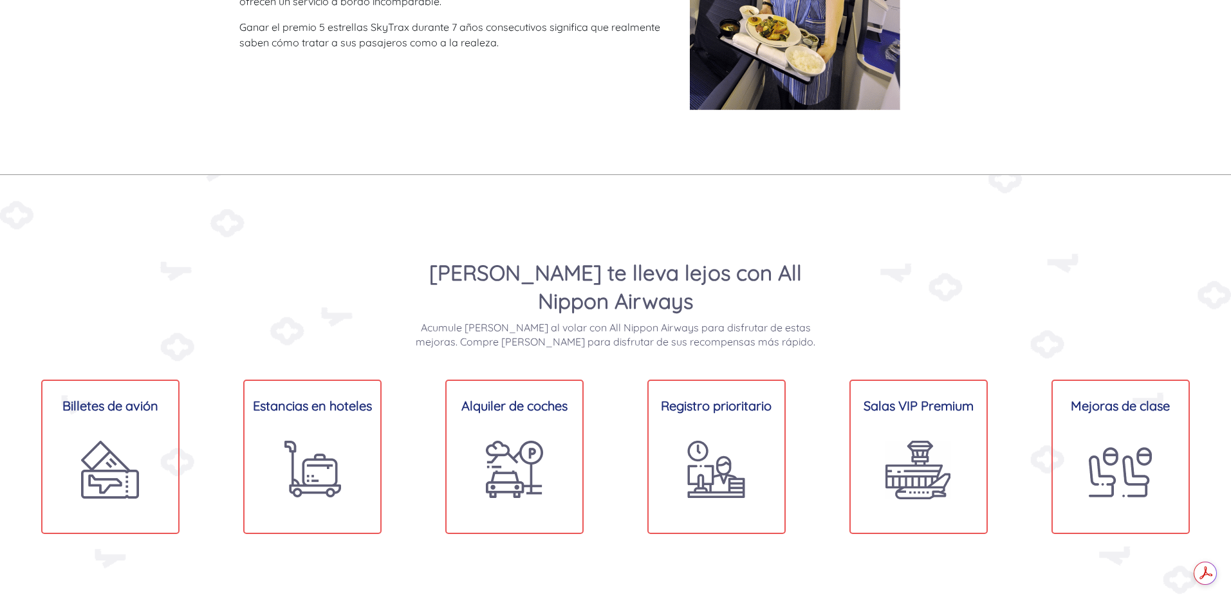
click at [310, 474] on img at bounding box center [312, 469] width 57 height 57
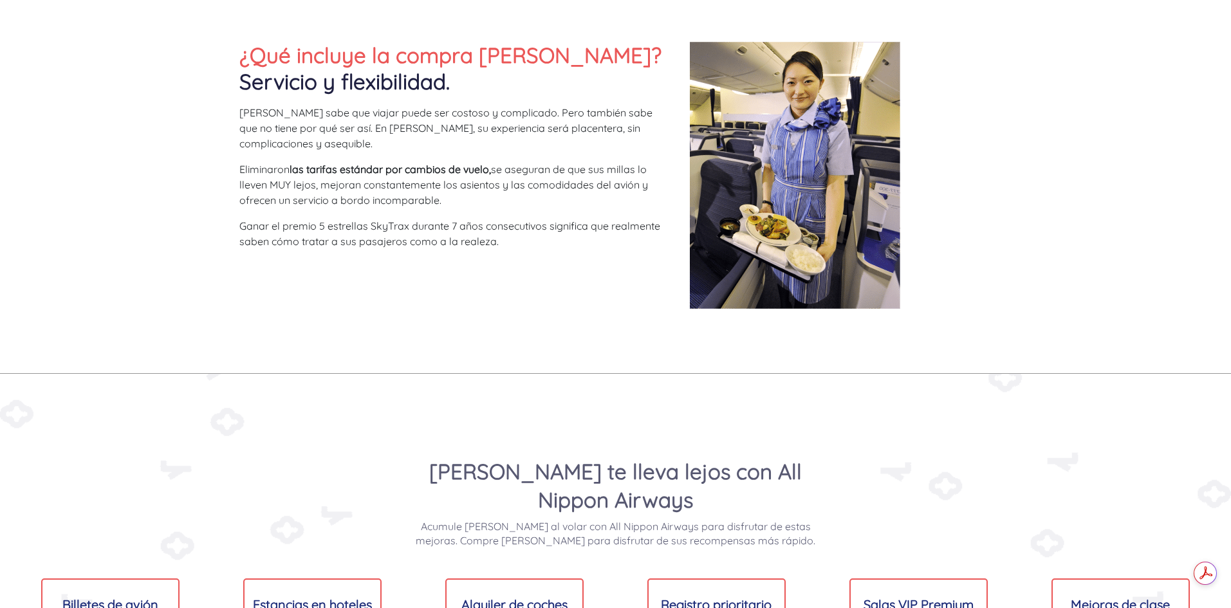
scroll to position [515, 0]
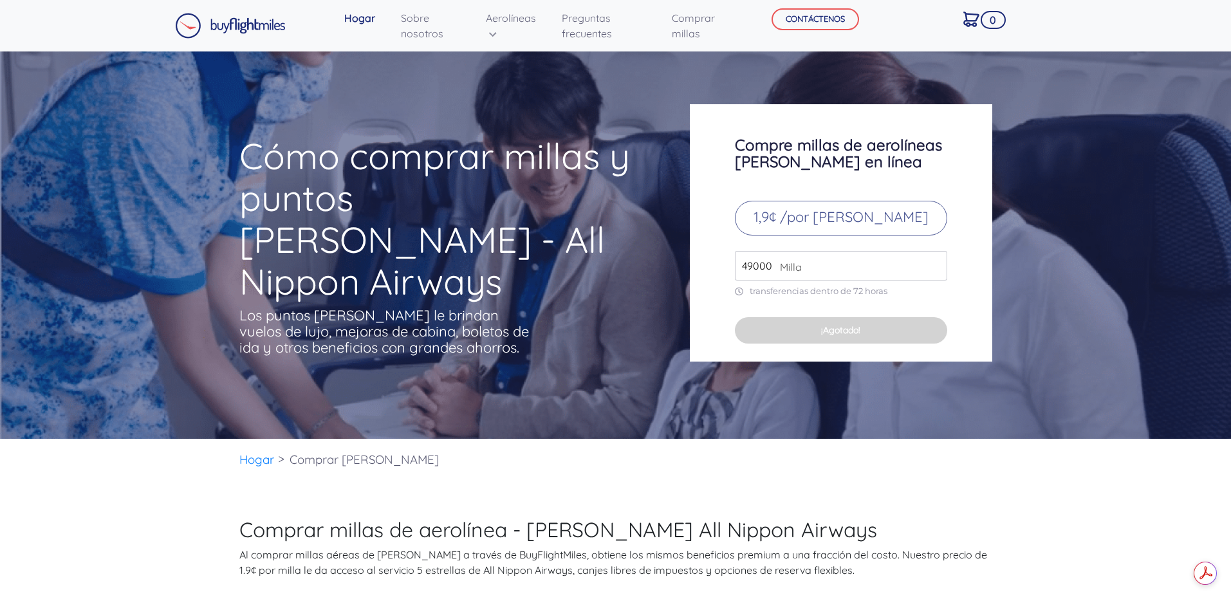
click at [834, 332] on font "¡Agotado!" at bounding box center [840, 330] width 39 height 12
click at [868, 223] on font "1,9¢ /por [PERSON_NAME]" at bounding box center [840, 217] width 175 height 18
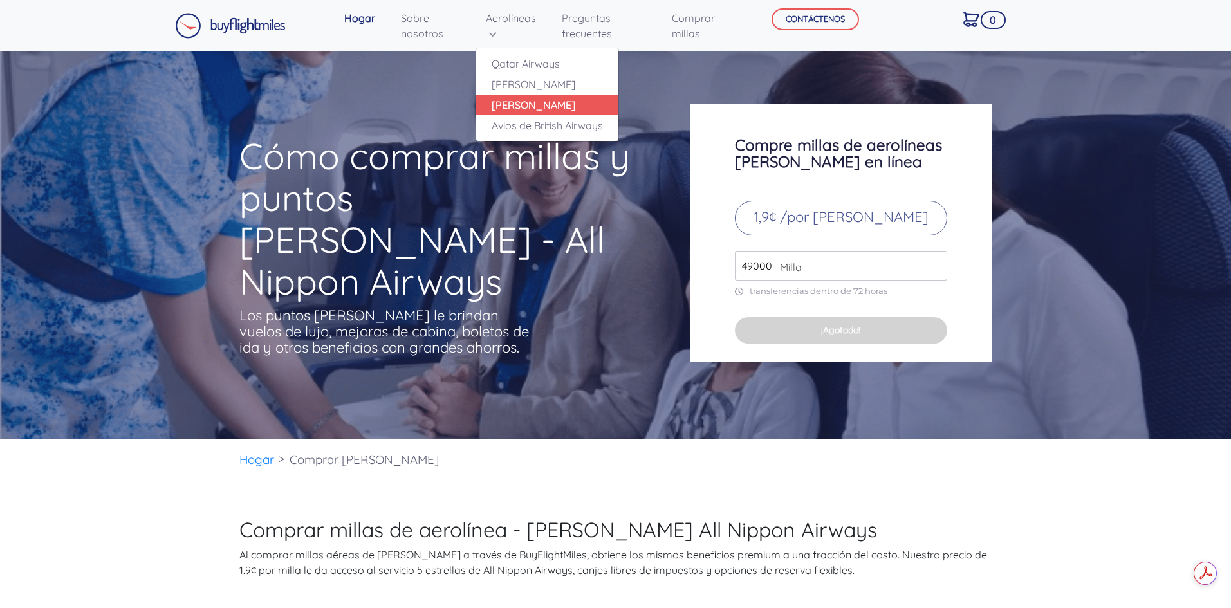
click at [519, 107] on font "[PERSON_NAME]" at bounding box center [534, 104] width 84 height 13
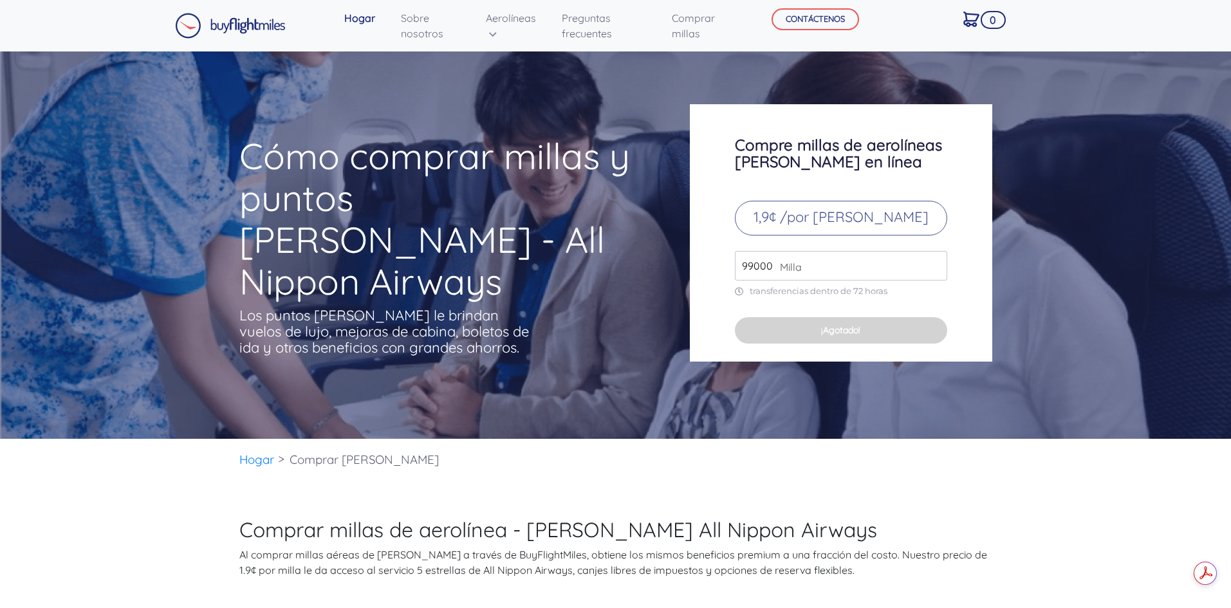
click at [937, 262] on input "99000" at bounding box center [841, 266] width 212 height 30
click at [935, 263] on input "100000" at bounding box center [841, 266] width 212 height 30
click at [935, 263] on input "101000" at bounding box center [841, 266] width 212 height 30
click at [935, 263] on input "102000" at bounding box center [841, 266] width 212 height 30
click at [856, 333] on font "¡Agotado!" at bounding box center [840, 330] width 39 height 12
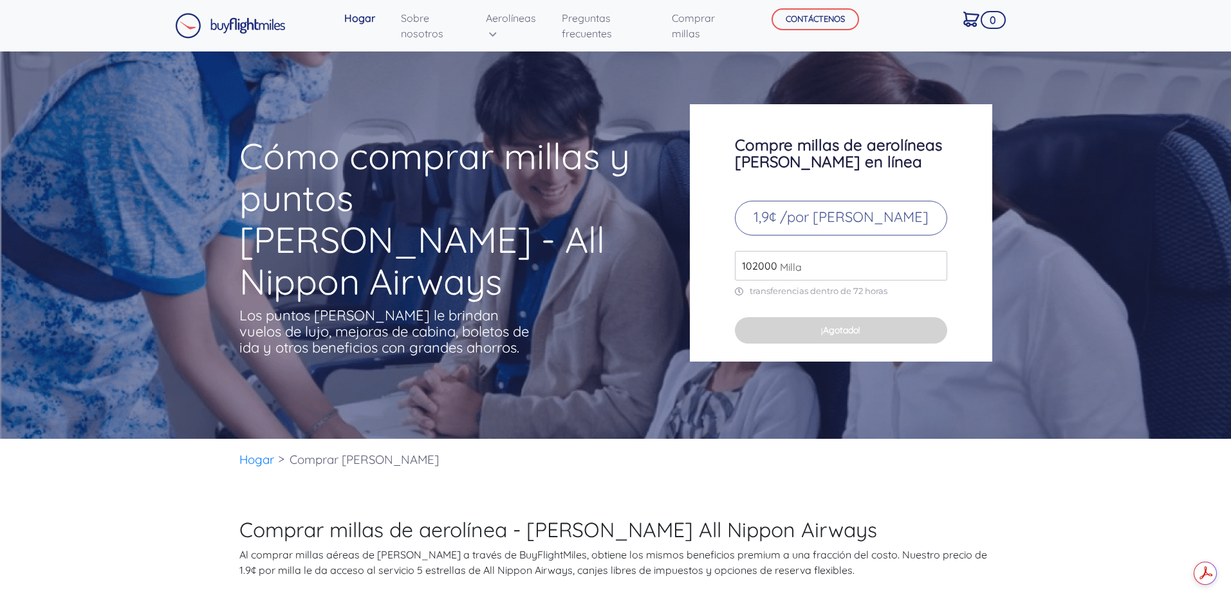
click at [856, 331] on font "¡Agotado!" at bounding box center [840, 330] width 39 height 12
type input "49000"
click at [935, 270] on input "49000" at bounding box center [841, 266] width 212 height 30
click at [851, 328] on font "¡Agotado!" at bounding box center [840, 330] width 39 height 12
click at [796, 293] on font "transferencias dentro de 72 horas" at bounding box center [819, 291] width 138 height 10
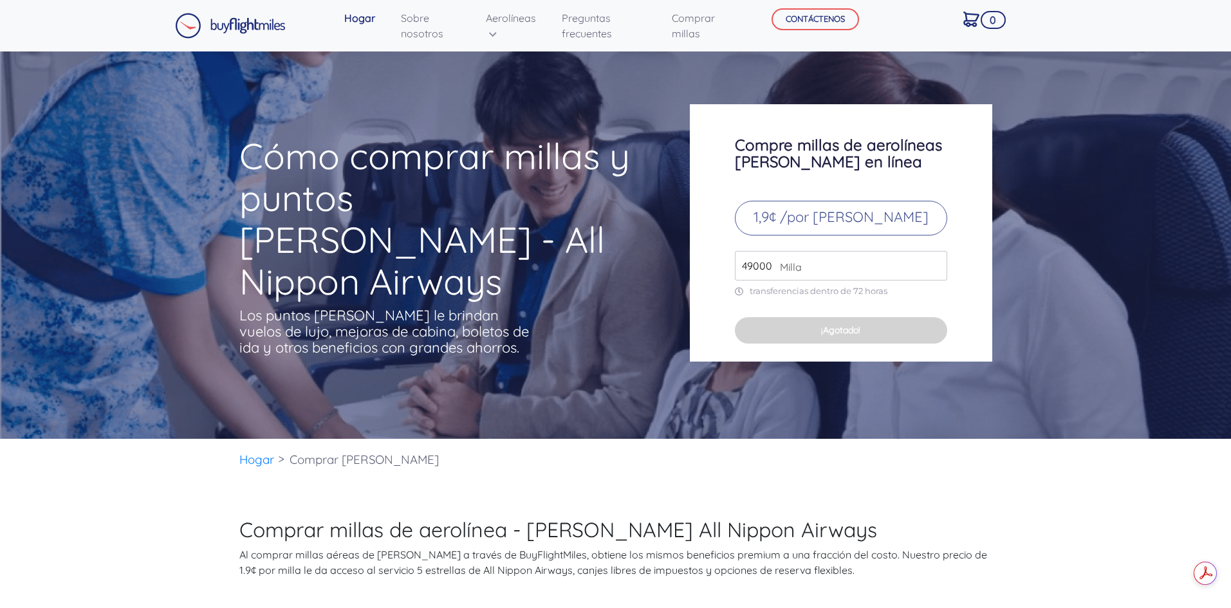
click at [821, 336] on font "¡Agotado!" at bounding box center [840, 330] width 39 height 12
click at [822, 219] on font "1,9¢ /por [PERSON_NAME]" at bounding box center [840, 217] width 175 height 18
click at [864, 219] on font "1,9¢ /por [PERSON_NAME]" at bounding box center [840, 217] width 175 height 18
